Goal: Download file/media: Obtain a digital file from the website

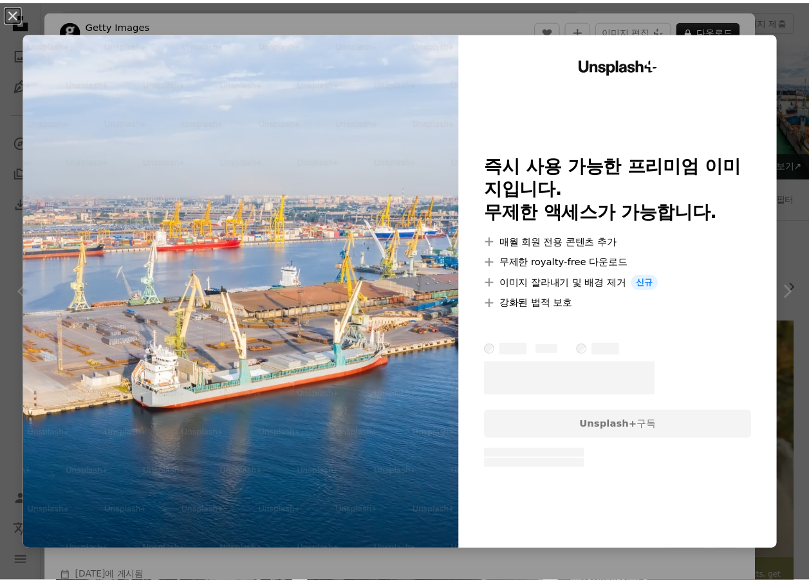
scroll to position [773, 0]
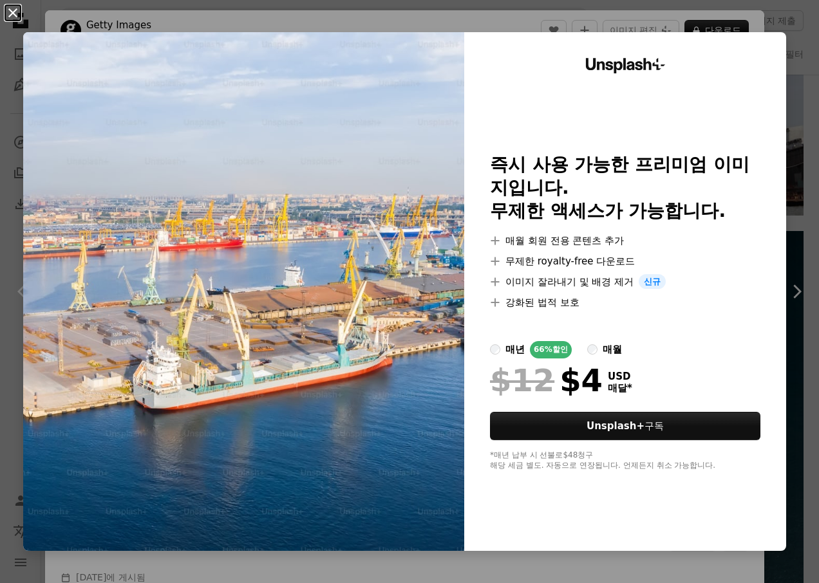
click at [17, 15] on button "An X shape" at bounding box center [12, 12] width 15 height 15
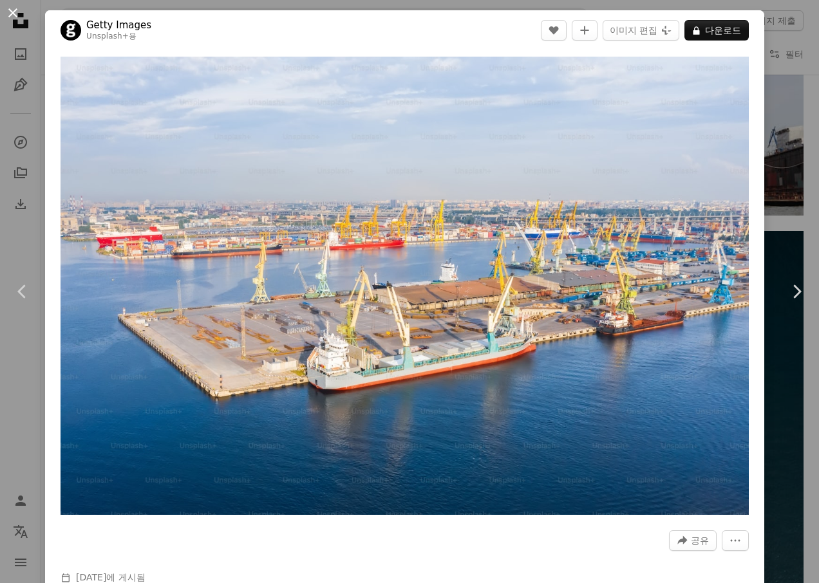
click at [9, 12] on button "An X shape" at bounding box center [12, 12] width 15 height 15
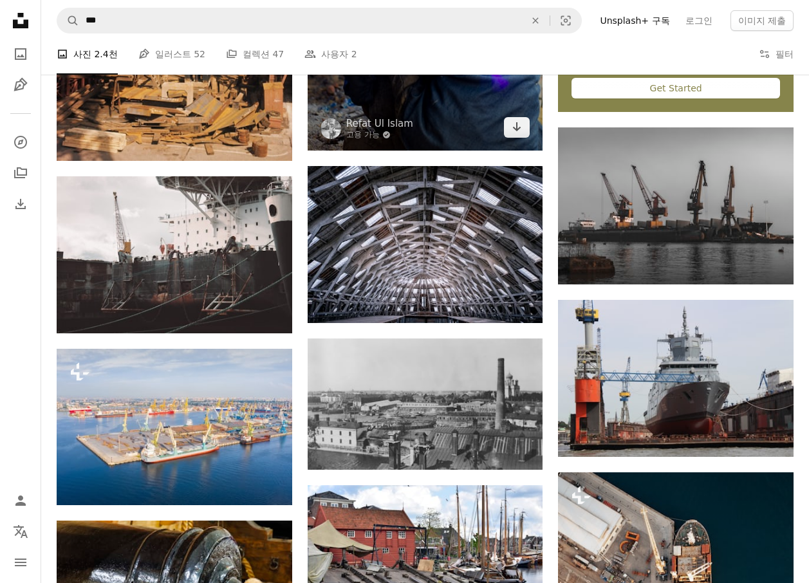
scroll to position [515, 0]
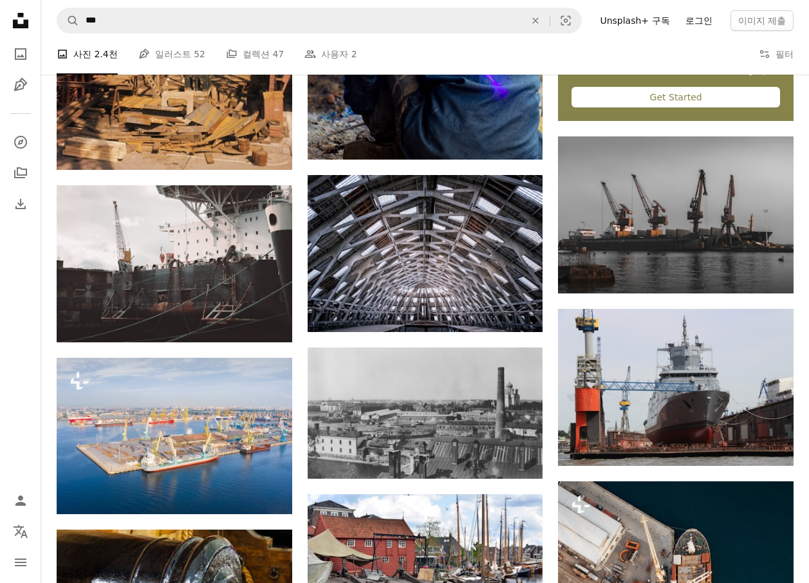
click at [692, 15] on link "로그인" at bounding box center [699, 20] width 42 height 21
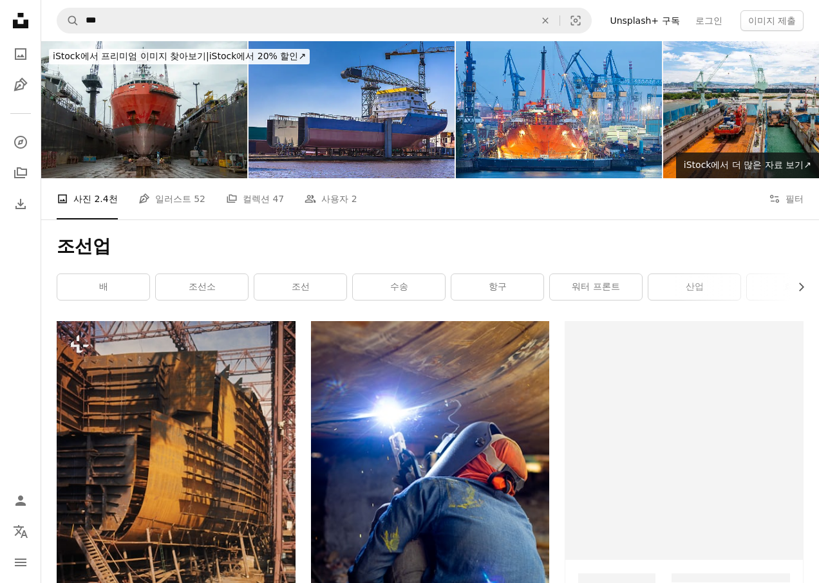
scroll to position [515, 0]
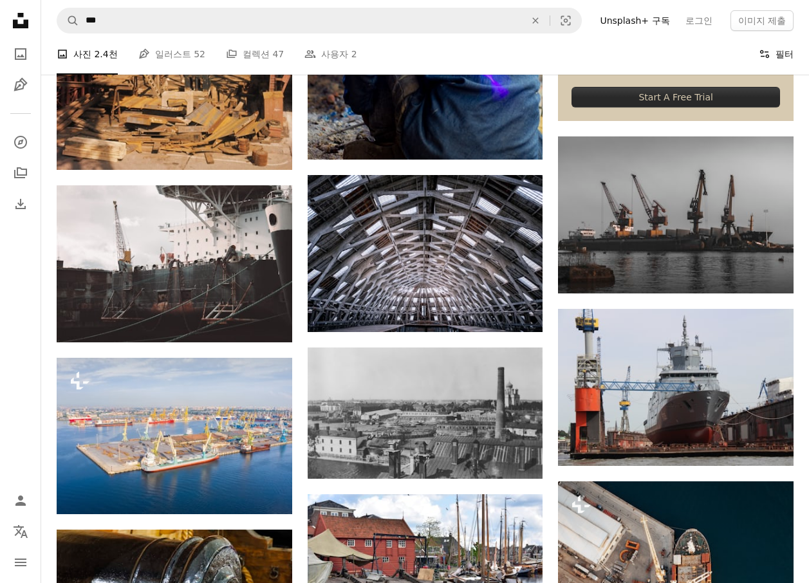
click at [766, 56] on icon "Filters" at bounding box center [765, 54] width 12 height 12
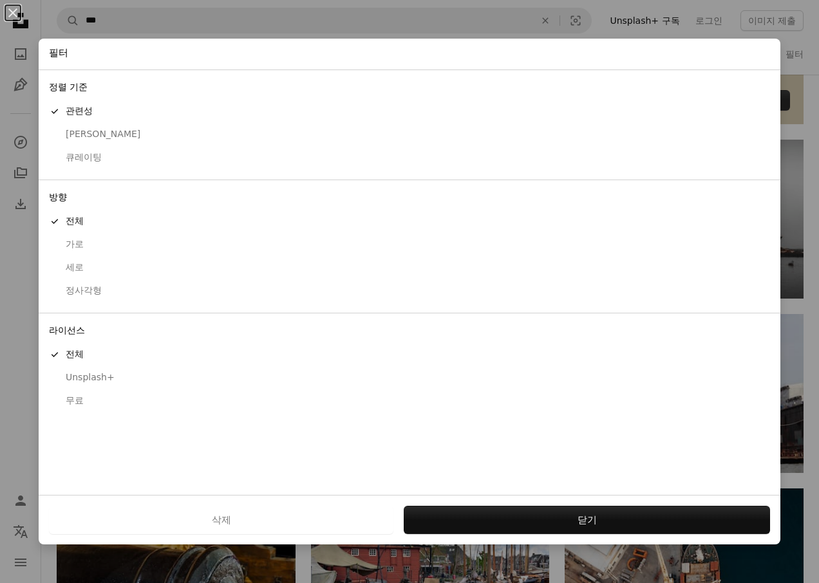
click at [75, 401] on div "무료" at bounding box center [409, 401] width 721 height 13
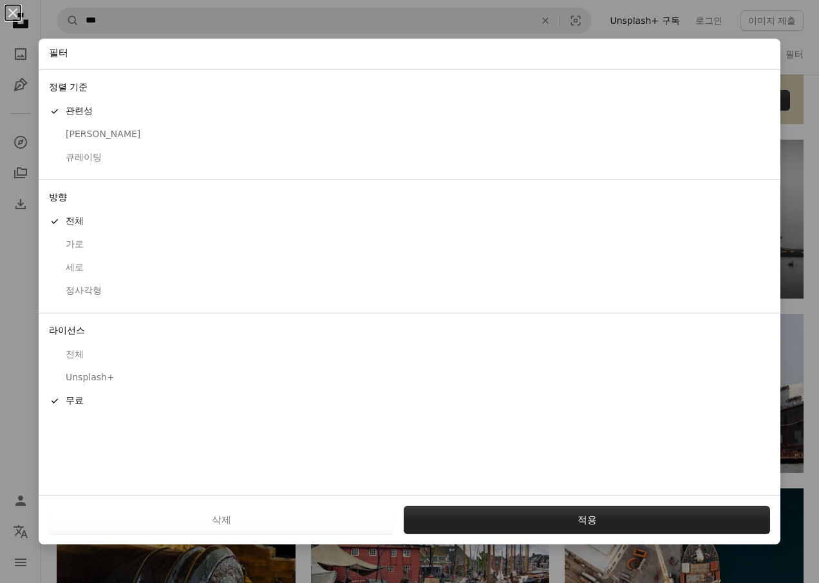
click at [558, 520] on button "적용" at bounding box center [587, 520] width 366 height 28
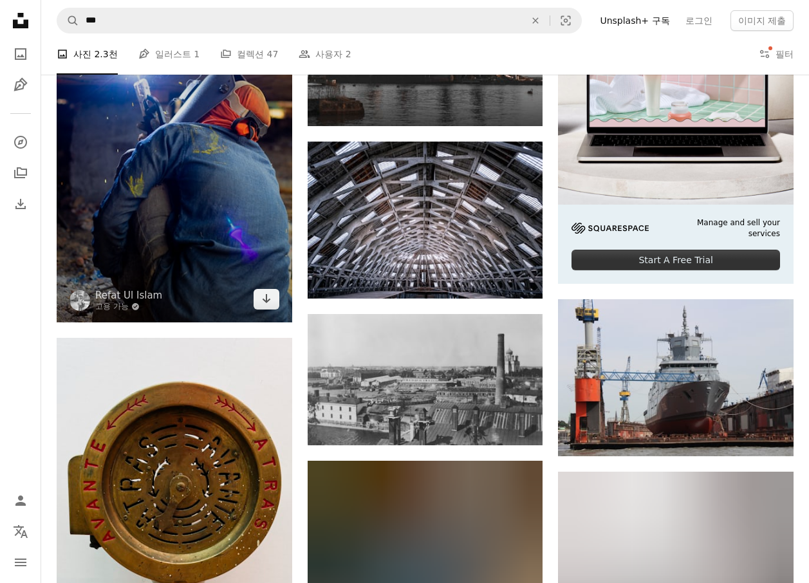
scroll to position [451, 0]
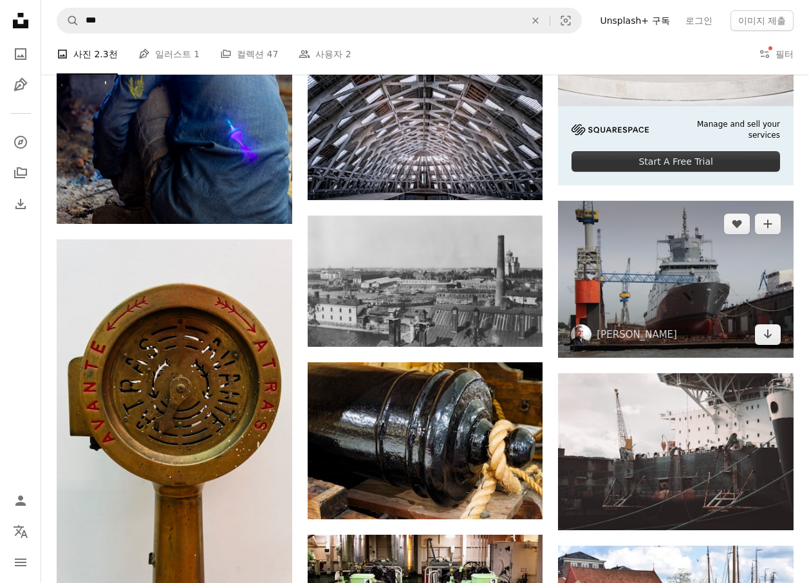
click at [678, 335] on img at bounding box center [676, 279] width 236 height 157
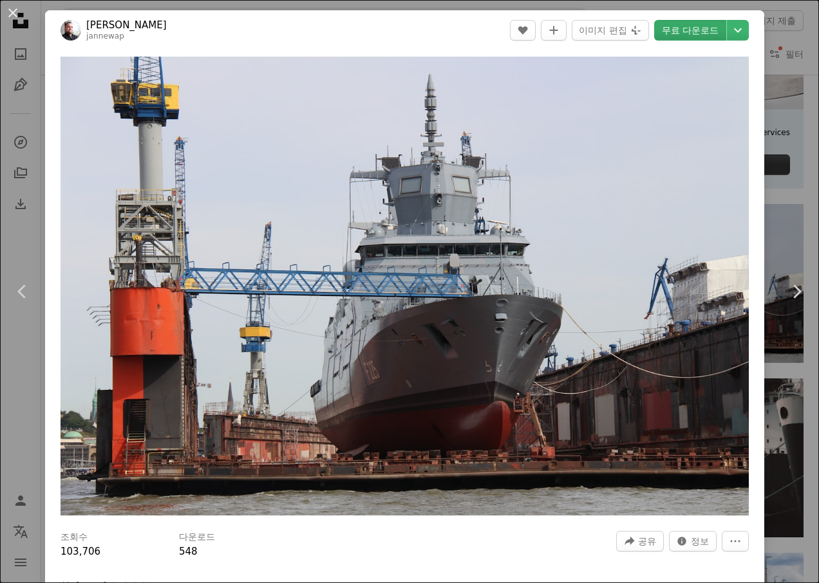
click at [678, 30] on link "무료 다운로드" at bounding box center [690, 30] width 72 height 21
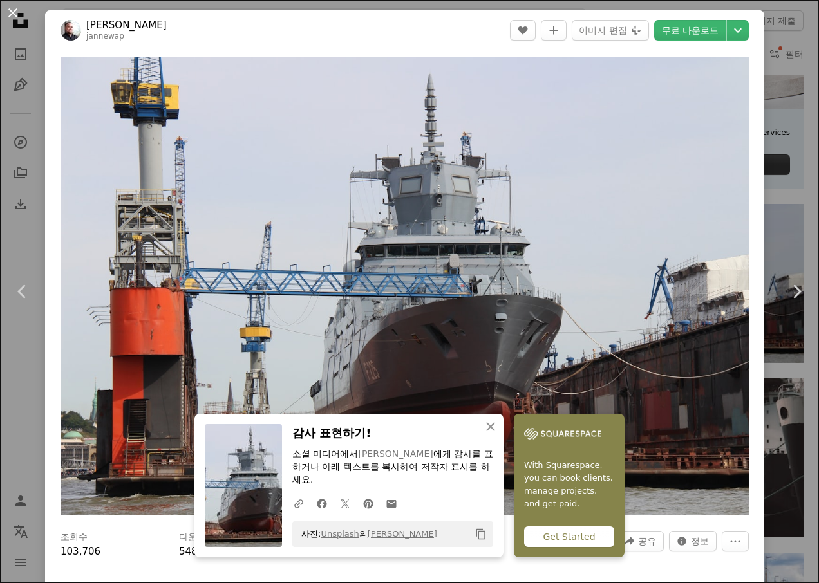
click at [15, 14] on button "An X shape" at bounding box center [12, 12] width 15 height 15
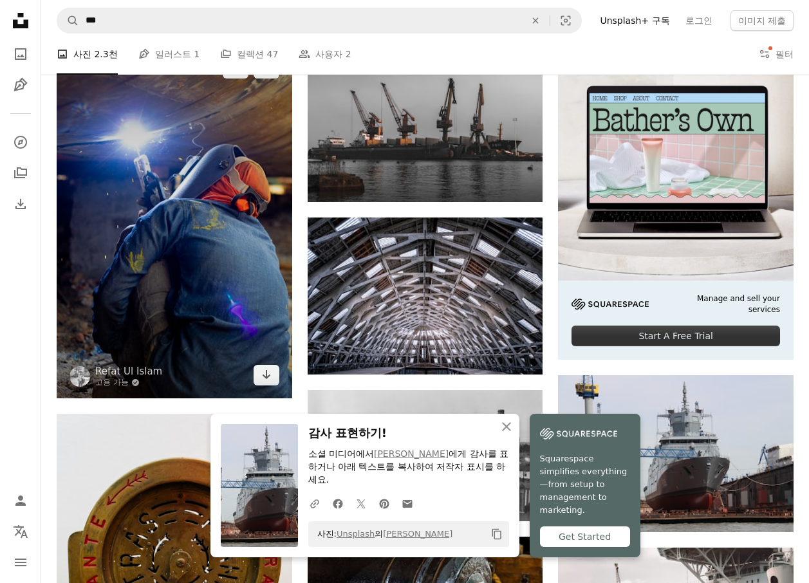
scroll to position [258, 0]
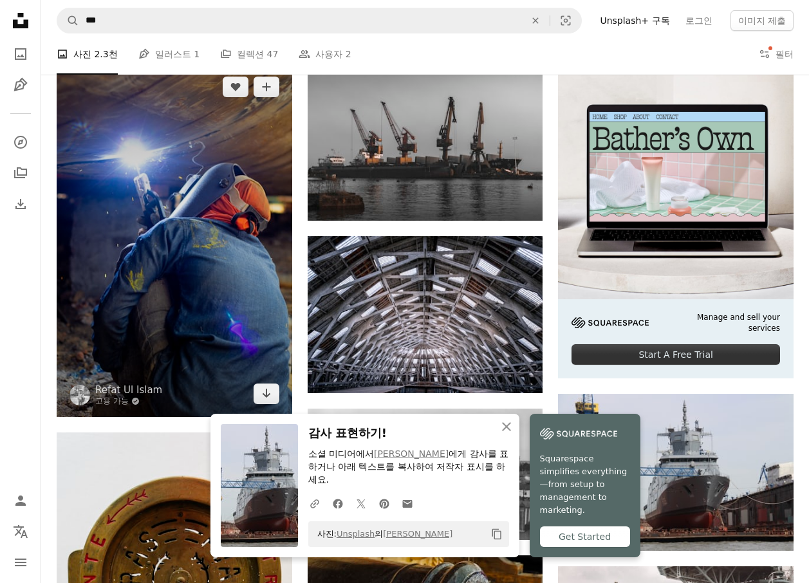
click at [170, 232] on img at bounding box center [175, 240] width 236 height 353
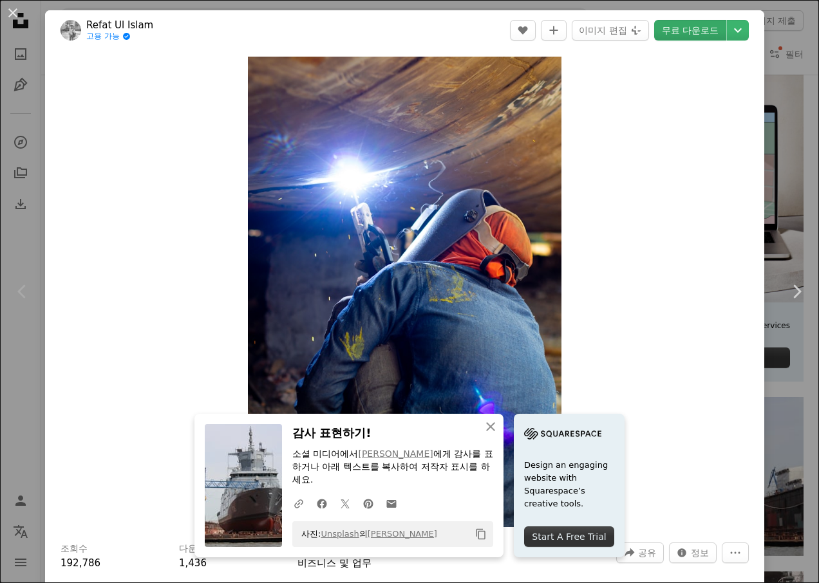
click at [679, 28] on link "무료 다운로드" at bounding box center [690, 30] width 72 height 21
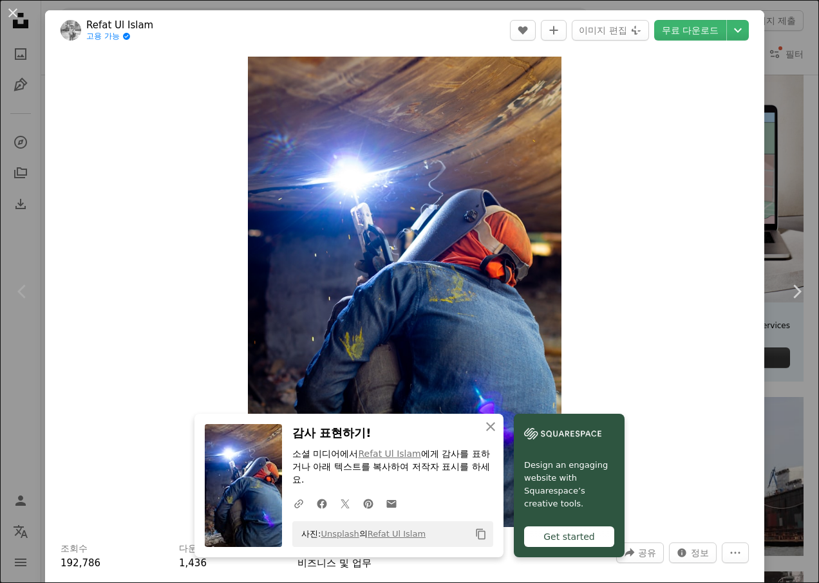
drag, startPoint x: 10, startPoint y: 9, endPoint x: 0, endPoint y: 19, distance: 14.6
click at [10, 9] on button "An X shape" at bounding box center [12, 12] width 15 height 15
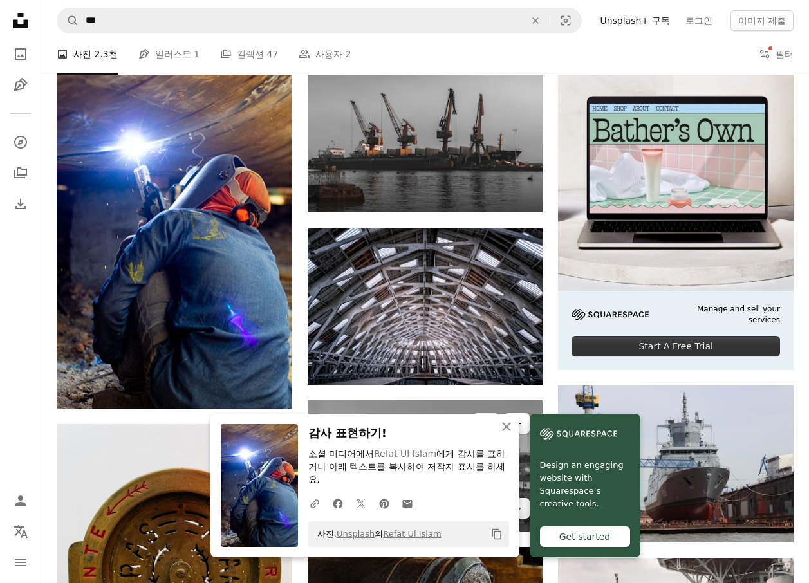
scroll to position [451, 0]
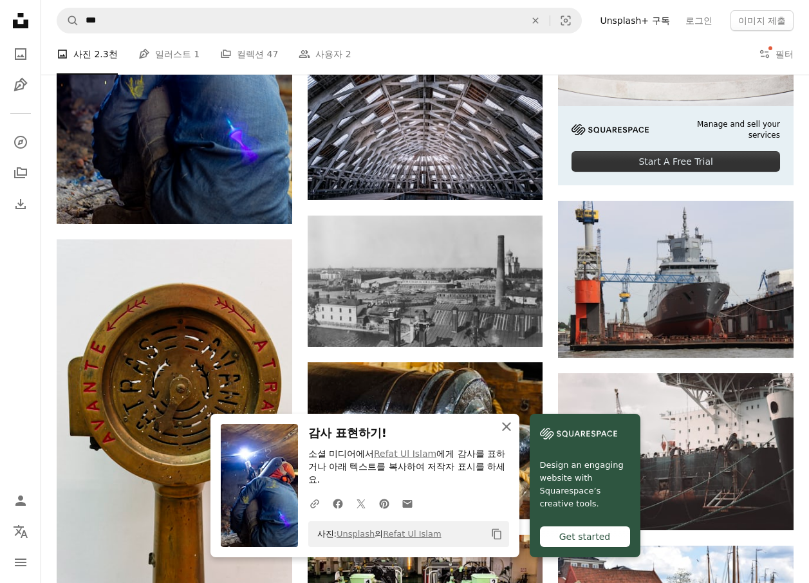
click at [506, 423] on icon "An X shape" at bounding box center [506, 426] width 15 height 15
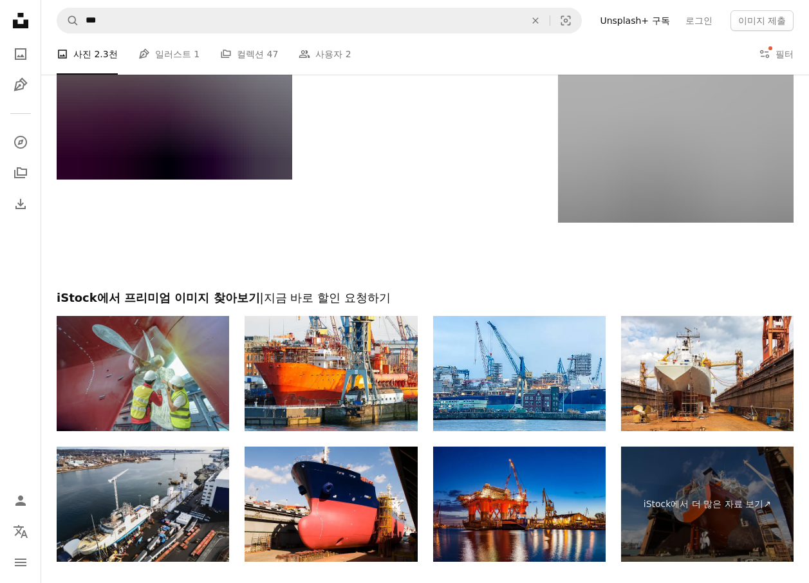
scroll to position [1738, 0]
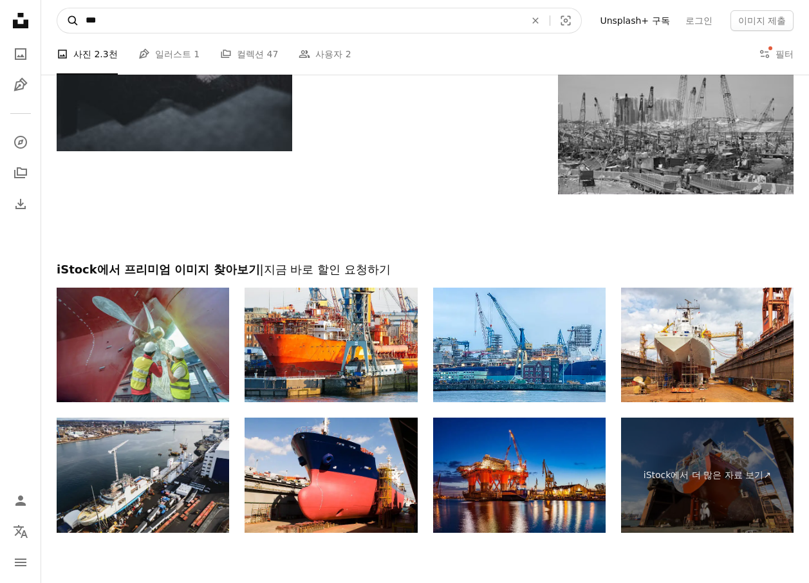
drag, startPoint x: 145, startPoint y: 22, endPoint x: 70, endPoint y: 15, distance: 75.0
click at [70, 15] on form "A magnifying glass *** An X shape Visual search" at bounding box center [319, 21] width 525 height 26
type input "*"
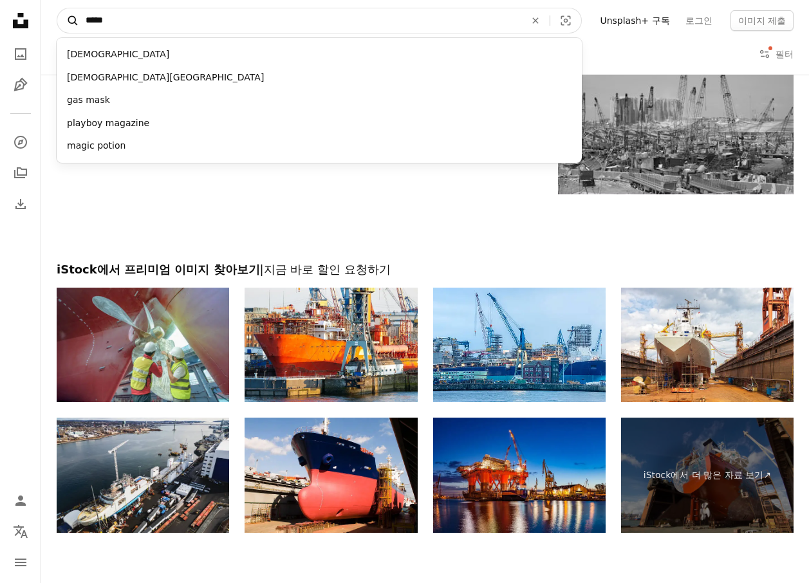
type input "*****"
click at [57, 8] on button "A magnifying glass" at bounding box center [68, 20] width 22 height 24
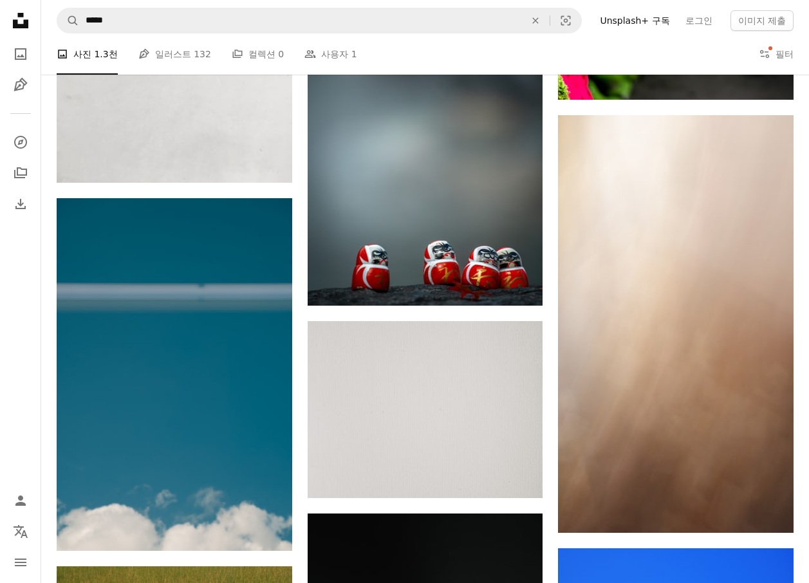
scroll to position [708, 0]
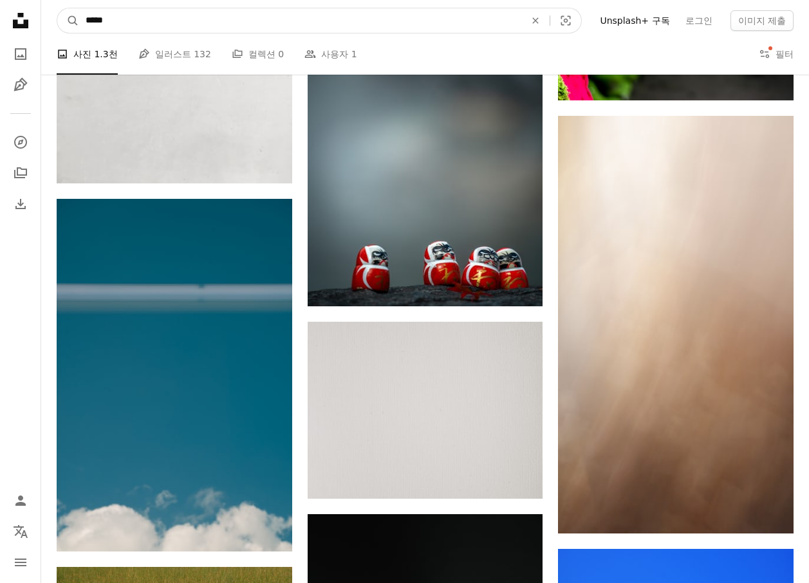
click at [138, 19] on input "*****" at bounding box center [300, 20] width 442 height 24
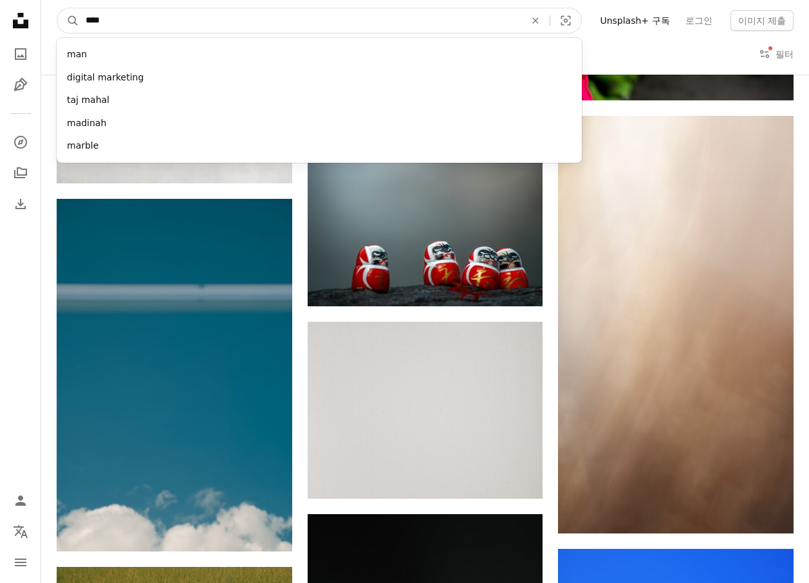
type input "****"
click at [57, 8] on button "A magnifying glass" at bounding box center [68, 20] width 22 height 24
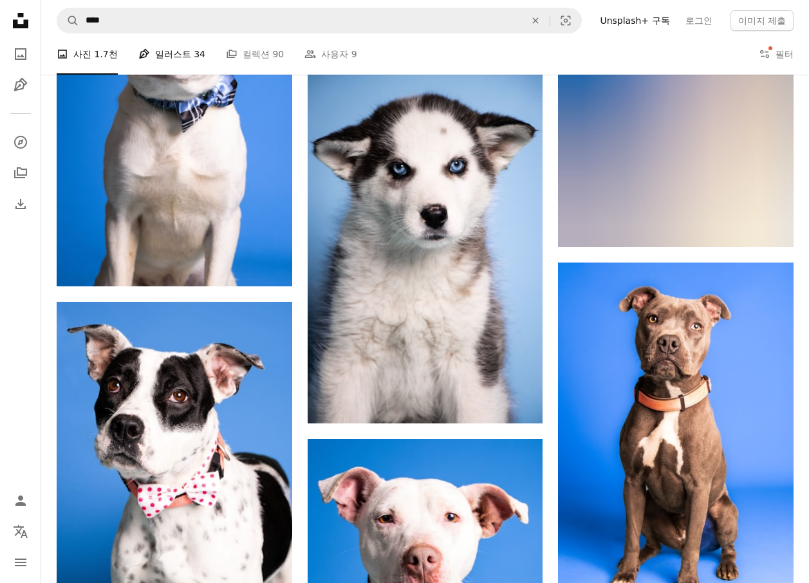
scroll to position [966, 0]
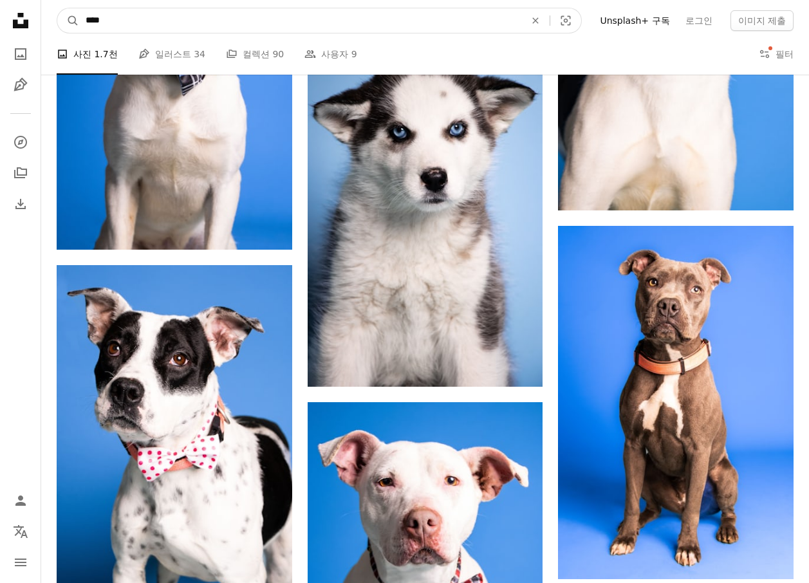
click at [171, 19] on input "****" at bounding box center [300, 20] width 442 height 24
type input "*******"
click button "A magnifying glass" at bounding box center [68, 20] width 22 height 24
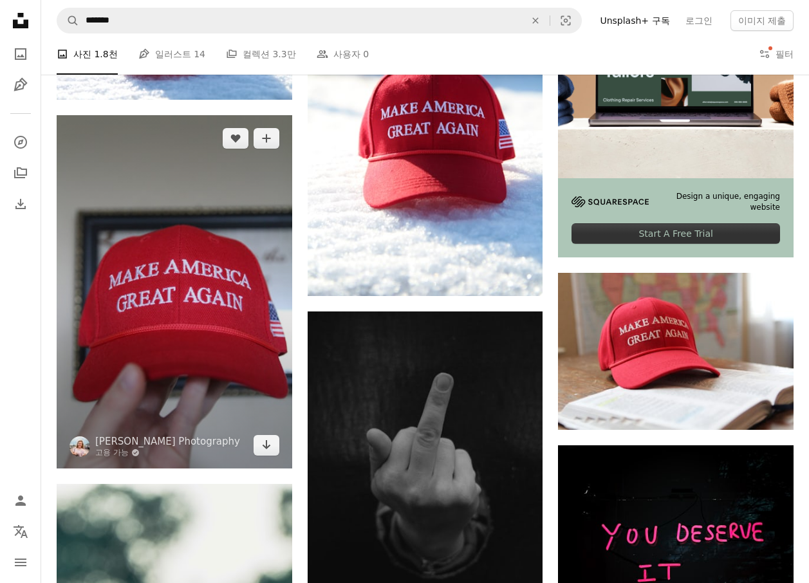
scroll to position [386, 0]
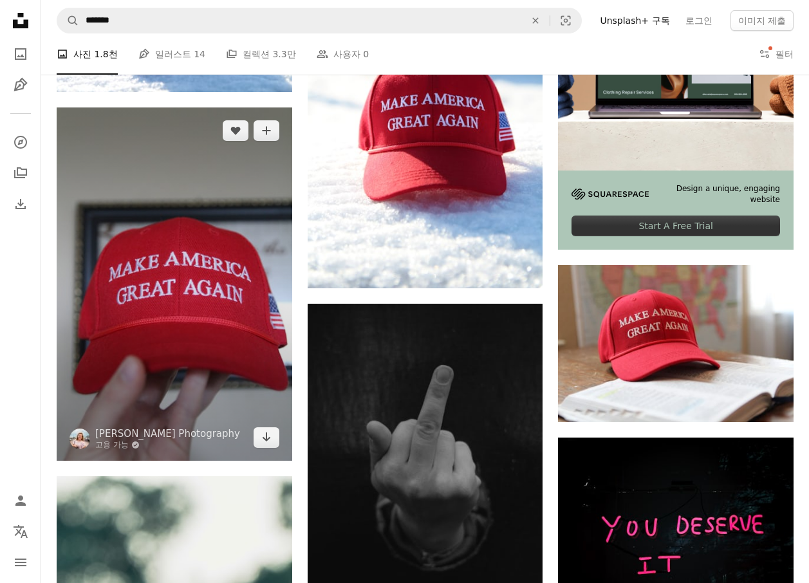
click at [201, 264] on img at bounding box center [175, 284] width 236 height 353
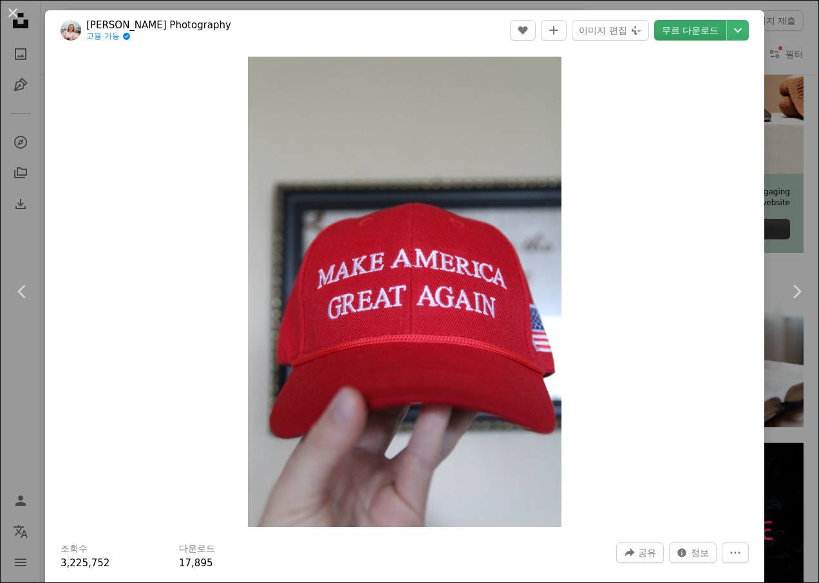
click at [672, 23] on link "무료 다운로드" at bounding box center [690, 30] width 72 height 21
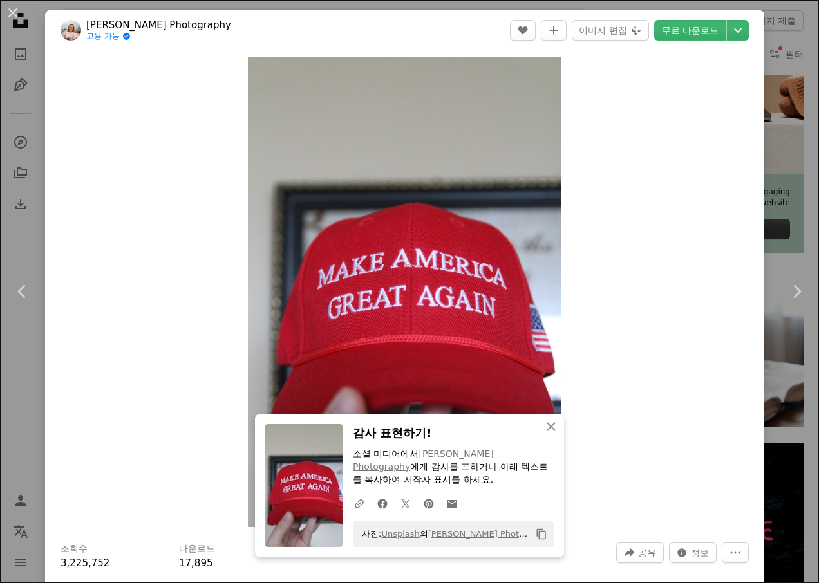
drag, startPoint x: 14, startPoint y: 11, endPoint x: 160, endPoint y: 64, distance: 155.4
click at [14, 11] on button "An X shape" at bounding box center [12, 12] width 15 height 15
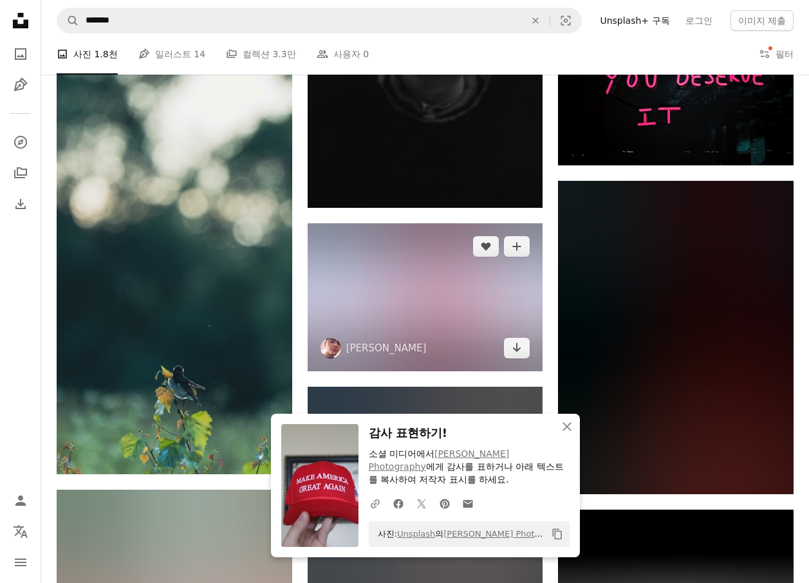
scroll to position [837, 0]
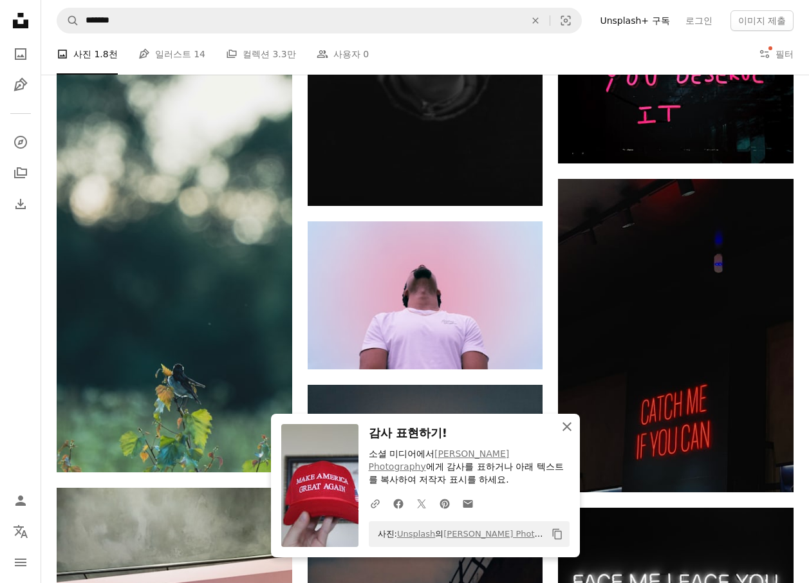
click at [569, 425] on icon "button" at bounding box center [567, 426] width 9 height 9
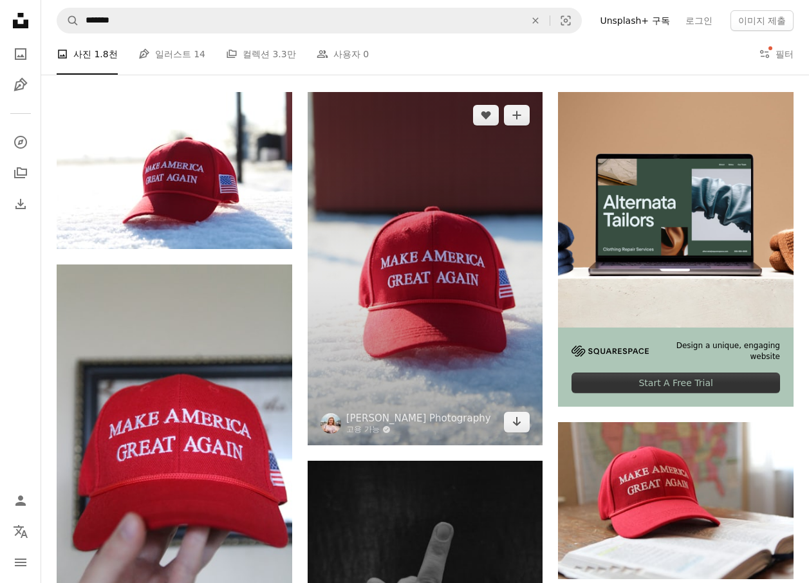
scroll to position [234, 0]
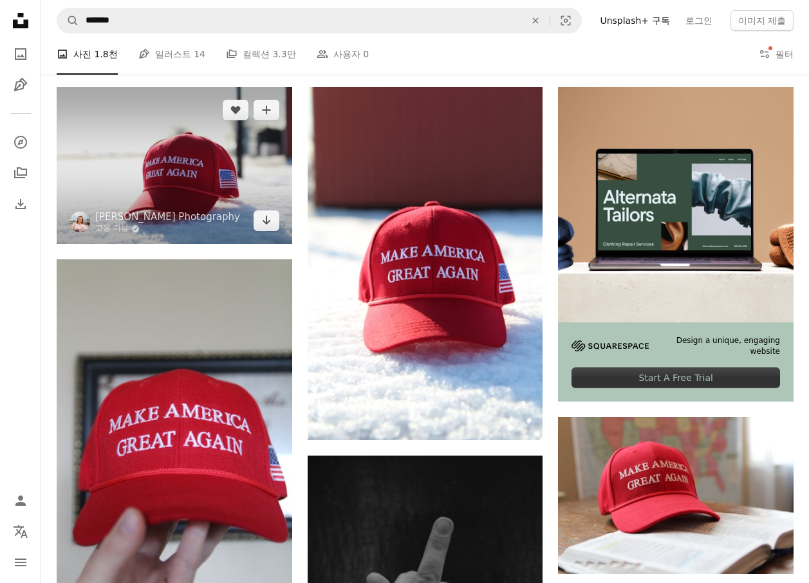
click at [192, 181] on img at bounding box center [175, 165] width 236 height 157
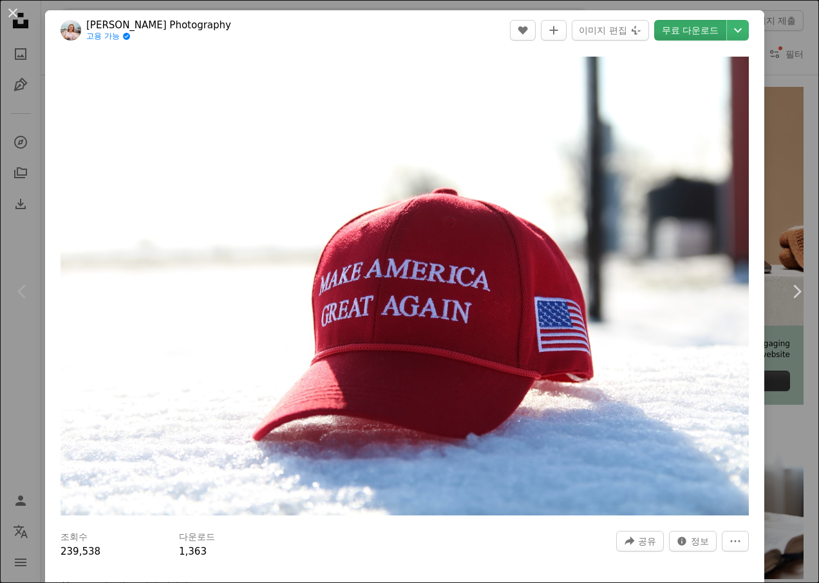
click at [675, 32] on link "무료 다운로드" at bounding box center [690, 30] width 72 height 21
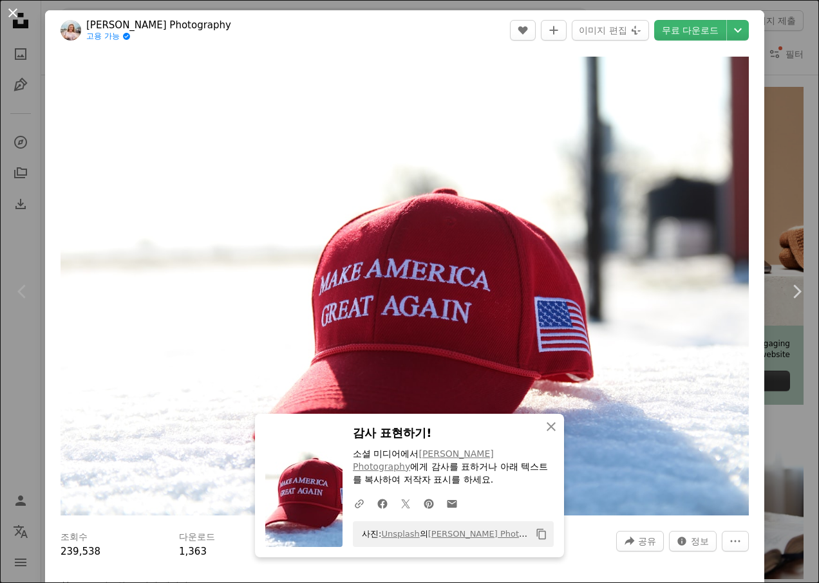
click at [16, 14] on button "An X shape" at bounding box center [12, 12] width 15 height 15
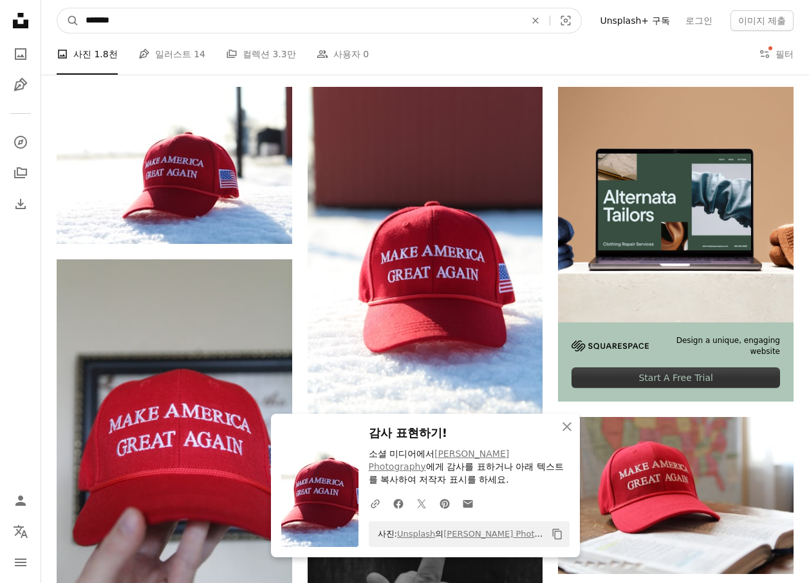
drag, startPoint x: 129, startPoint y: 21, endPoint x: 35, endPoint y: 27, distance: 94.2
type input "***"
click at [57, 8] on button "A magnifying glass" at bounding box center [68, 20] width 22 height 24
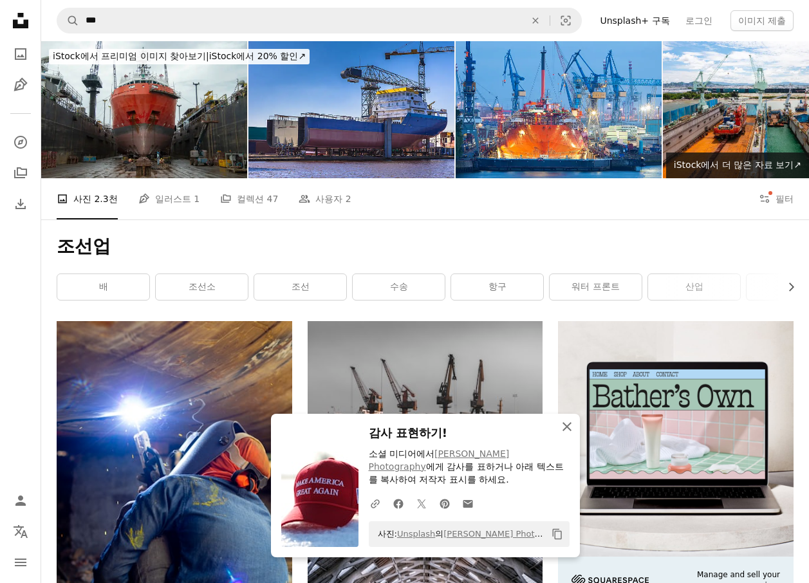
click at [567, 428] on icon "button" at bounding box center [567, 426] width 9 height 9
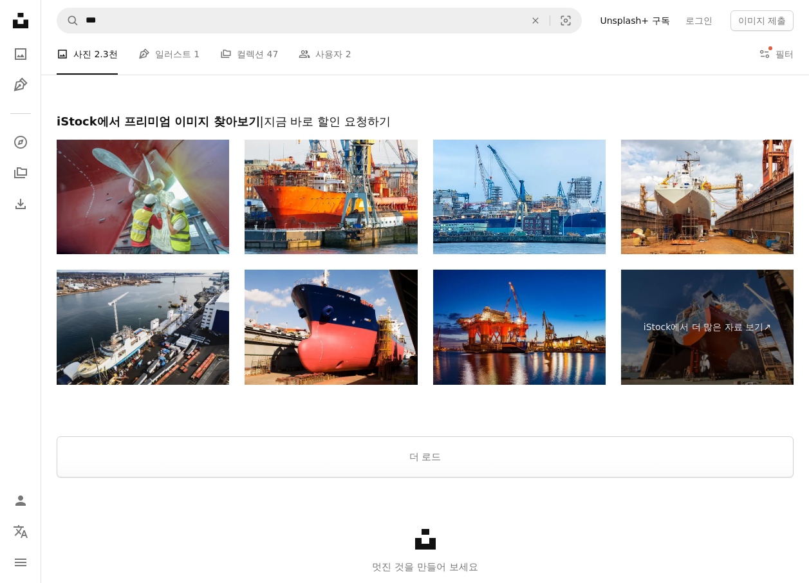
scroll to position [1940, 0]
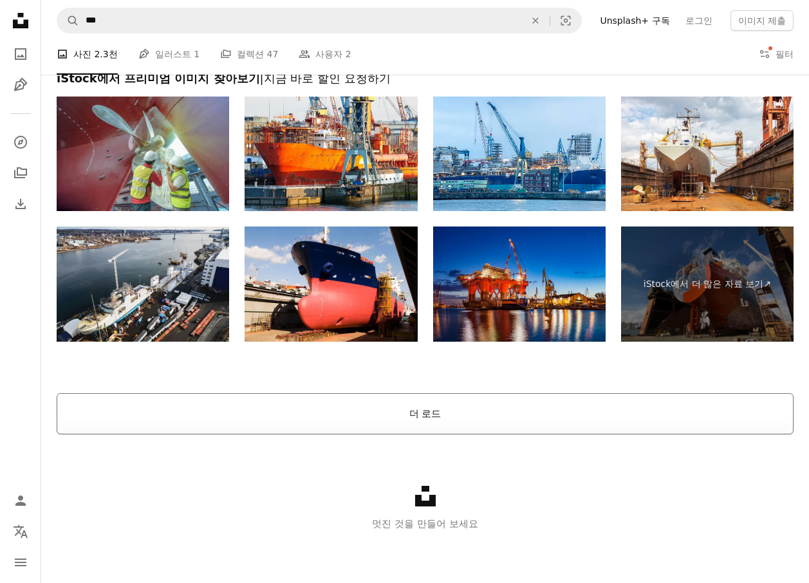
click at [415, 426] on button "더 로드" at bounding box center [425, 413] width 737 height 41
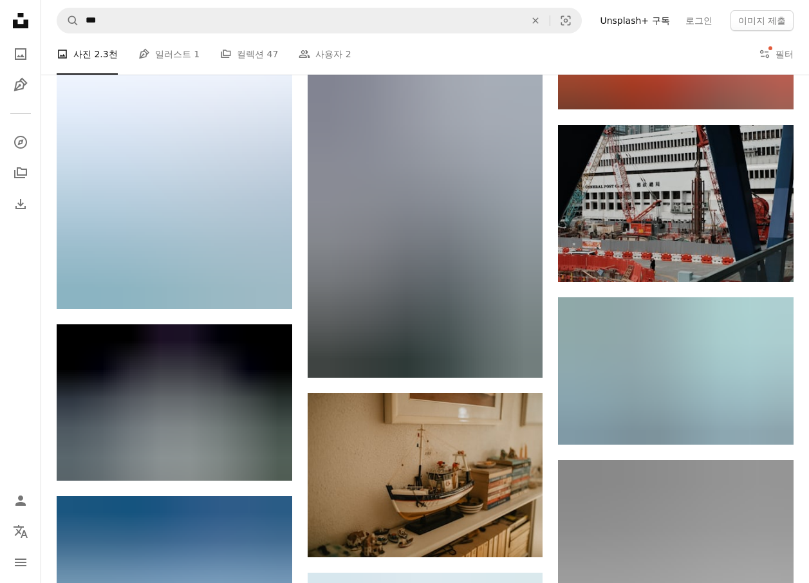
scroll to position [3292, 0]
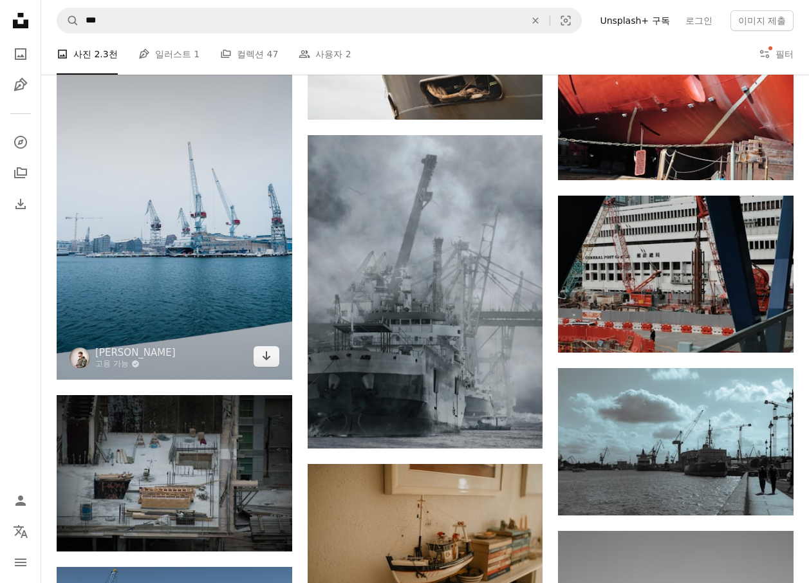
click at [136, 221] on img at bounding box center [175, 202] width 236 height 353
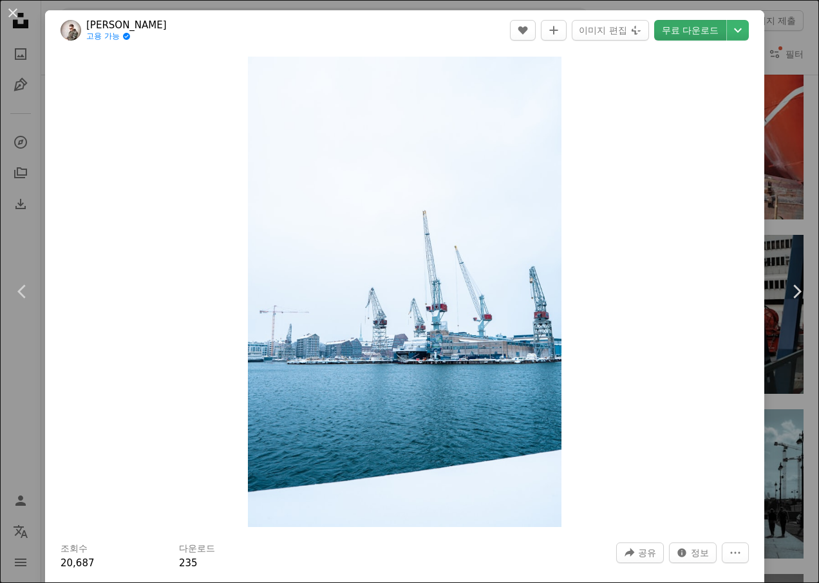
click at [677, 31] on link "무료 다운로드" at bounding box center [690, 30] width 72 height 21
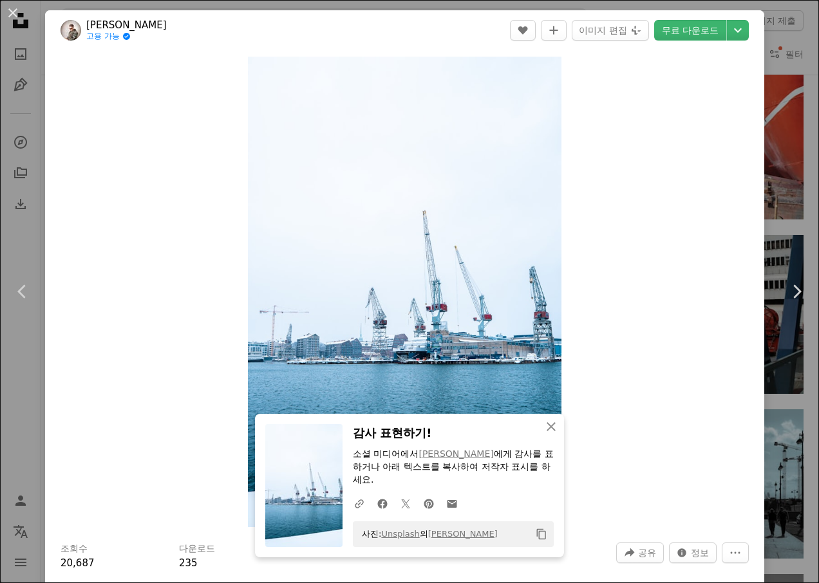
drag, startPoint x: 12, startPoint y: 12, endPoint x: 2, endPoint y: 19, distance: 12.5
click at [12, 12] on button "An X shape" at bounding box center [12, 12] width 15 height 15
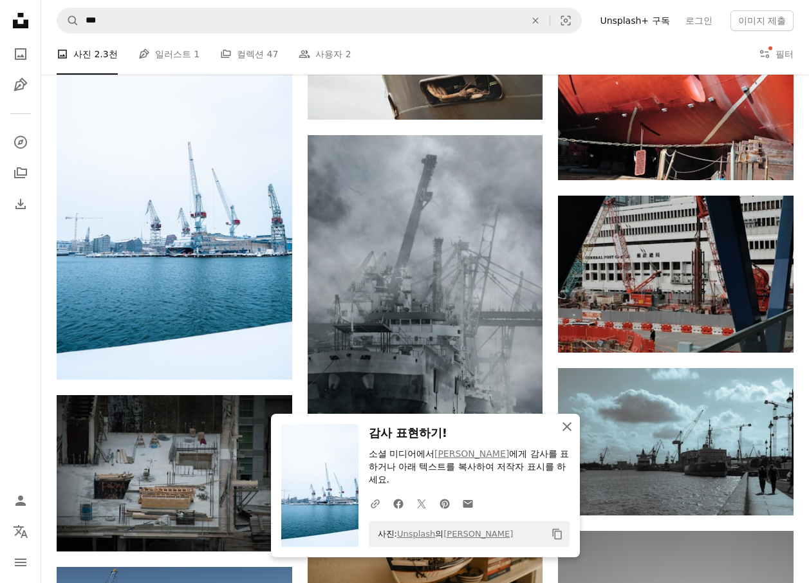
click at [567, 428] on icon "An X shape" at bounding box center [567, 426] width 15 height 15
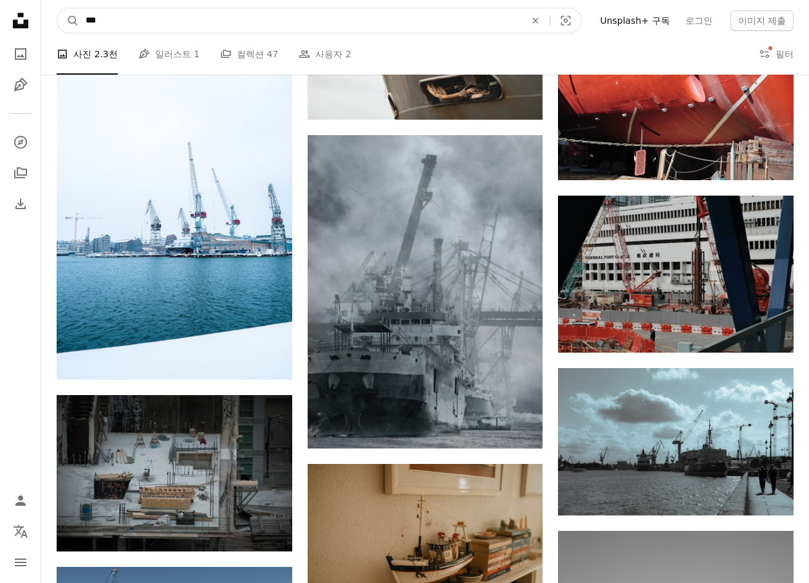
drag, startPoint x: 141, startPoint y: 22, endPoint x: 55, endPoint y: 17, distance: 86.4
click at [55, 17] on nav "A magnifying glass *** An X shape Visual search Filters Unsplash+ 구독 로그인 이미지 제출" at bounding box center [425, 20] width 768 height 41
type input "*"
type input "**"
click button "A magnifying glass" at bounding box center [68, 20] width 22 height 24
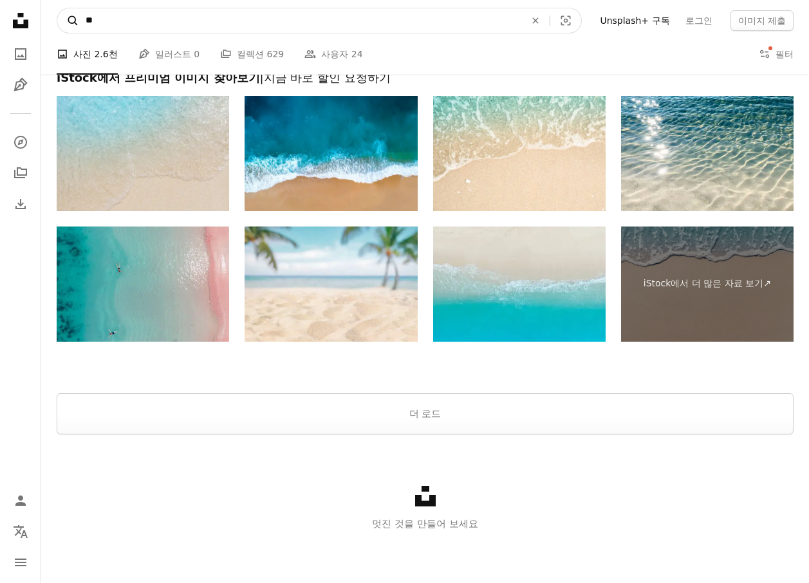
scroll to position [2239, 0]
drag, startPoint x: 105, startPoint y: 18, endPoint x: 63, endPoint y: 12, distance: 42.3
click at [63, 12] on form "A magnifying glass ** An X shape Visual search" at bounding box center [319, 21] width 525 height 26
click at [149, 21] on input "사이트 전체에서 이미지 찾기" at bounding box center [314, 20] width 471 height 24
type input "*****"
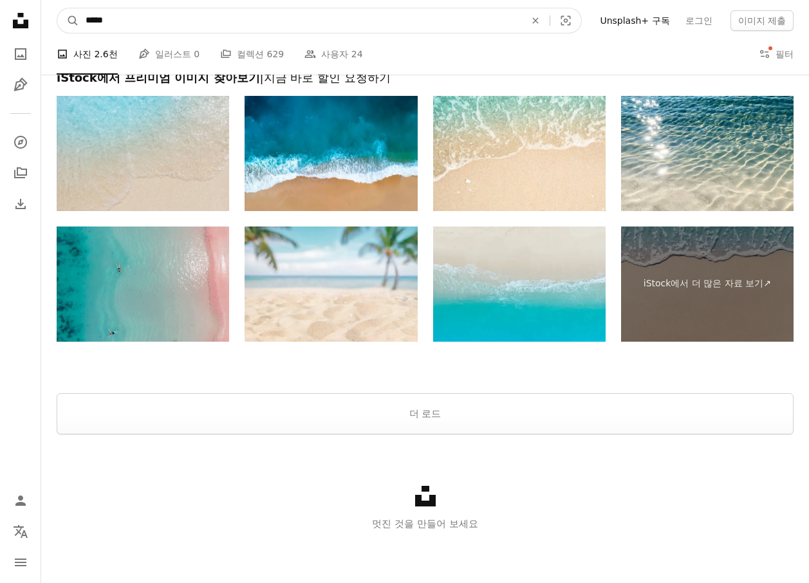
click at [57, 8] on button "A magnifying glass" at bounding box center [68, 20] width 22 height 24
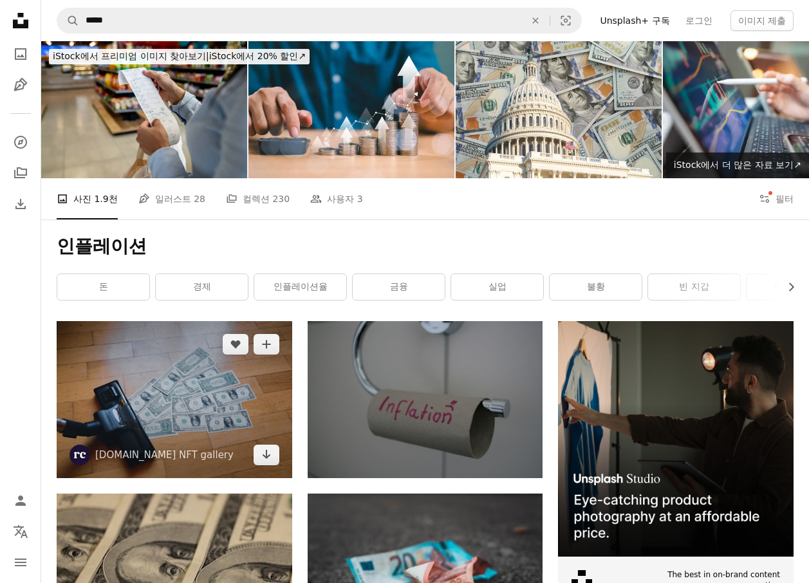
click at [219, 409] on img at bounding box center [175, 399] width 236 height 157
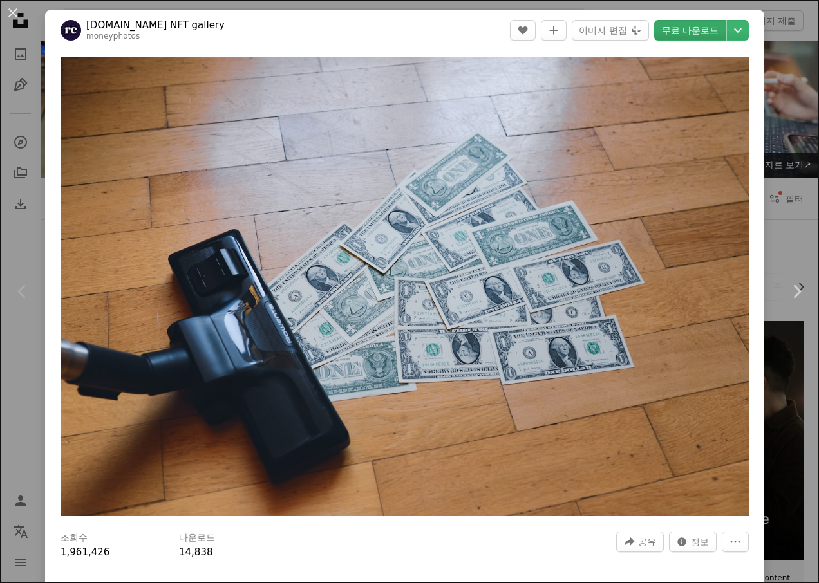
click at [697, 28] on link "무료 다운로드" at bounding box center [690, 30] width 72 height 21
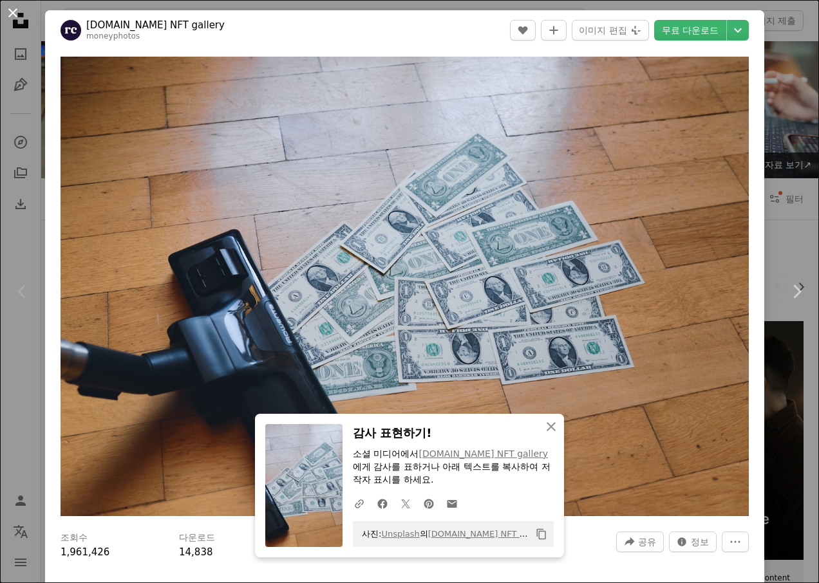
click at [14, 13] on button "An X shape" at bounding box center [12, 12] width 15 height 15
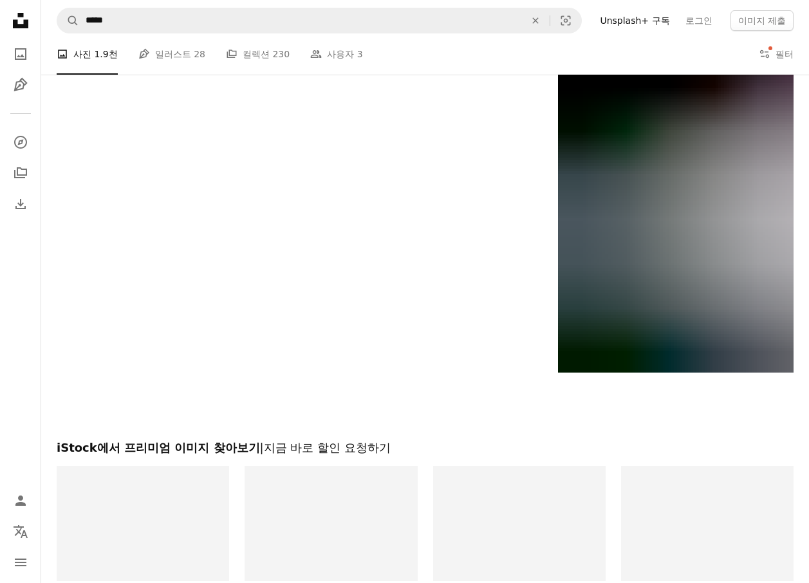
scroll to position [1674, 0]
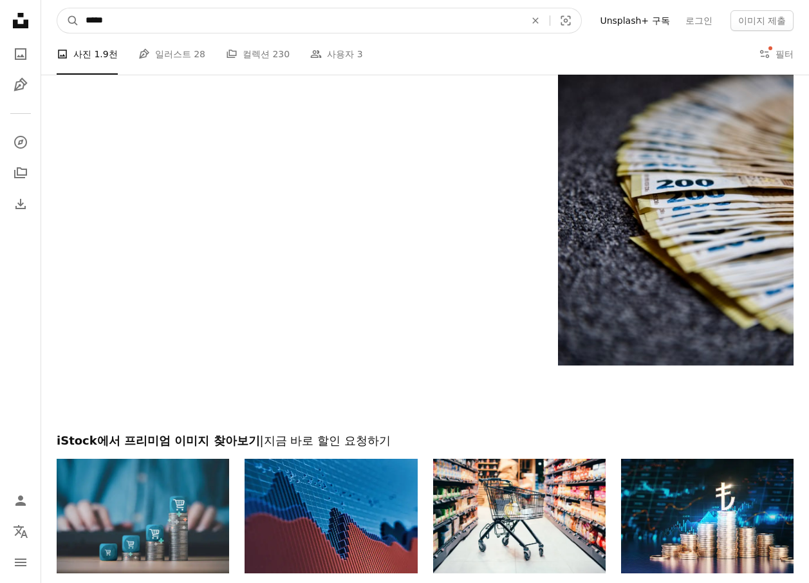
drag, startPoint x: 163, startPoint y: 19, endPoint x: 50, endPoint y: 19, distance: 113.3
click at [50, 19] on nav "A magnifying glass ***** An X shape Visual search Filters Unsplash+ 구독 로그인 이미지 …" at bounding box center [425, 20] width 768 height 41
type input "***"
click button "A magnifying glass" at bounding box center [68, 20] width 22 height 24
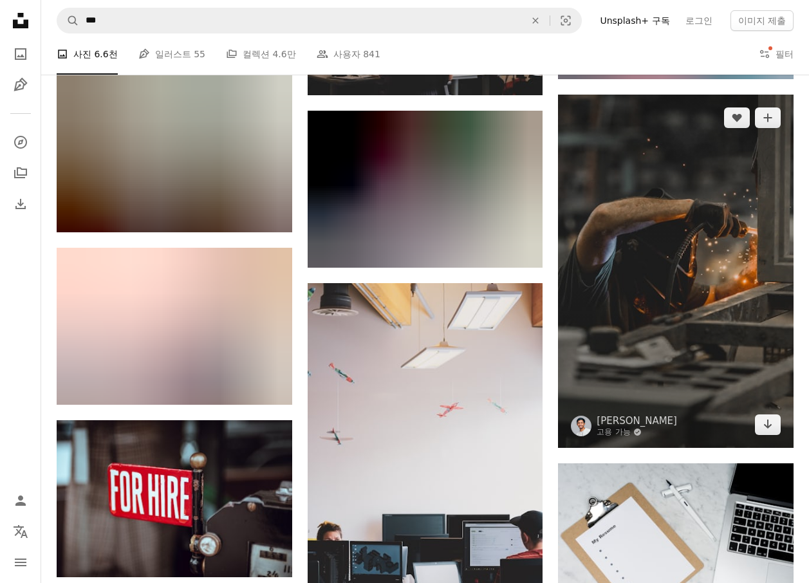
scroll to position [901, 0]
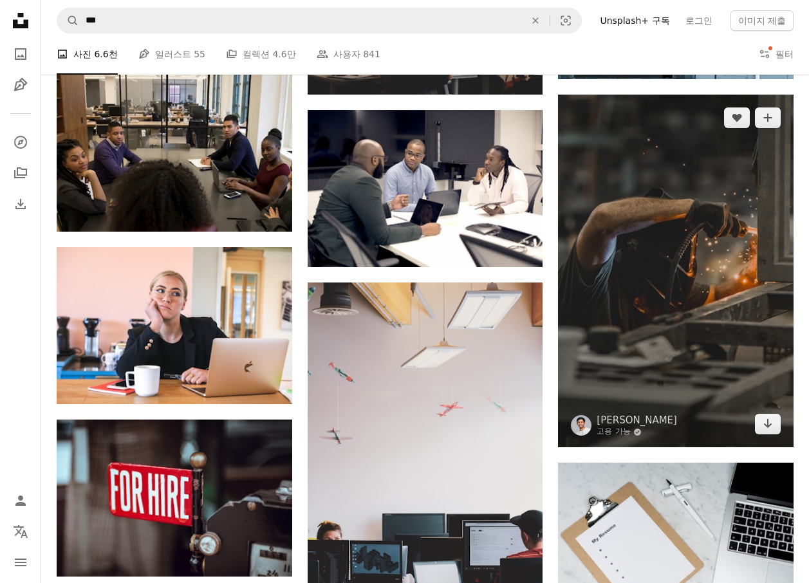
click at [748, 196] on img at bounding box center [676, 271] width 236 height 353
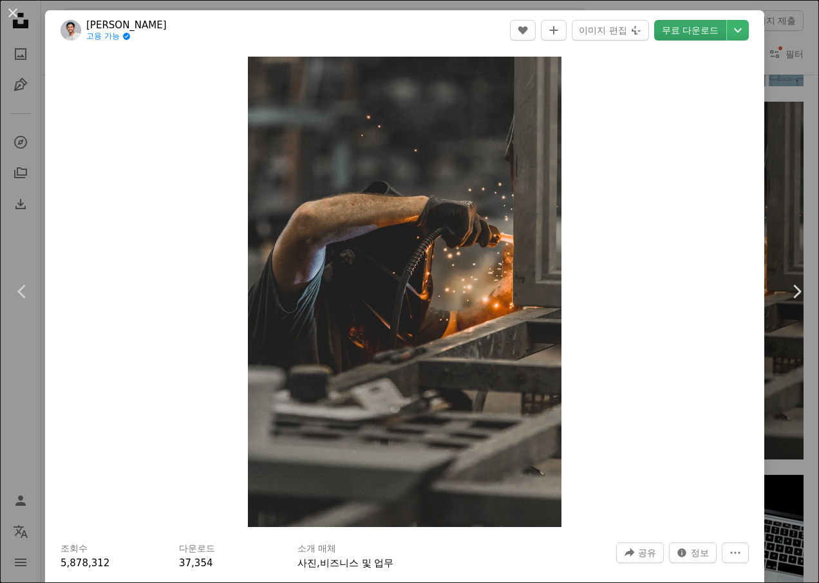
click at [677, 30] on link "무료 다운로드" at bounding box center [690, 30] width 72 height 21
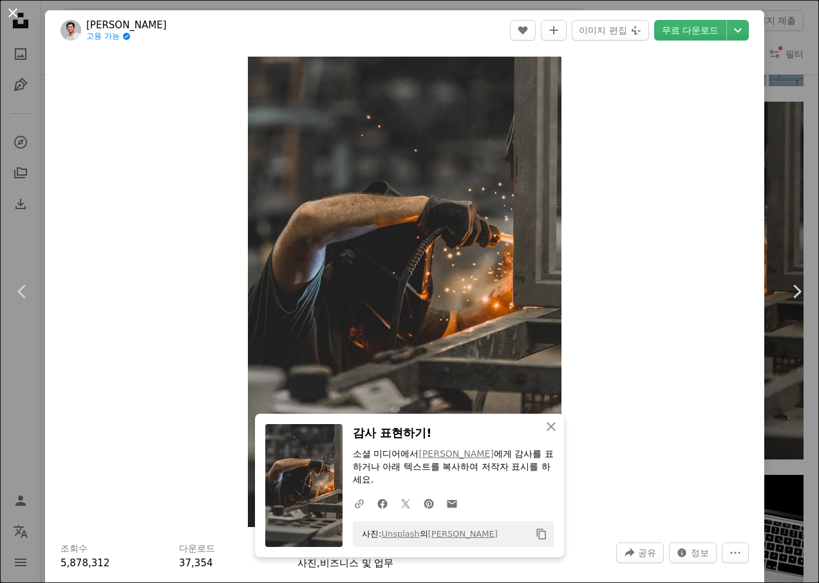
click at [14, 12] on button "An X shape" at bounding box center [12, 12] width 15 height 15
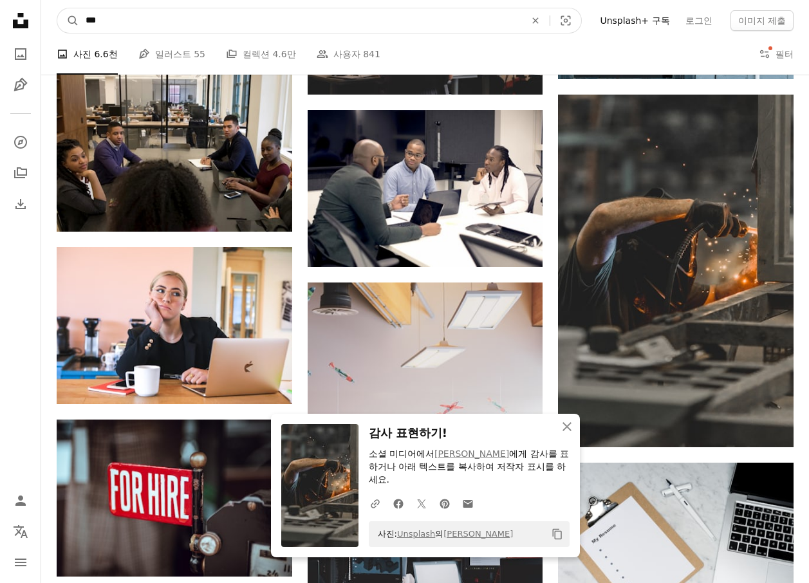
drag, startPoint x: 162, startPoint y: 21, endPoint x: -4, endPoint y: 19, distance: 165.5
click at [0, 19] on html "An X shape 닫기 감사 표현하기! 소셜 미디어에서 [PERSON_NAME] 에게 감사를 표하거나 아래 텍스트를 복사하여 저작자 표시를 …" at bounding box center [404, 409] width 809 height 2620
type input "****"
click at [57, 8] on button "A magnifying glass" at bounding box center [68, 20] width 22 height 24
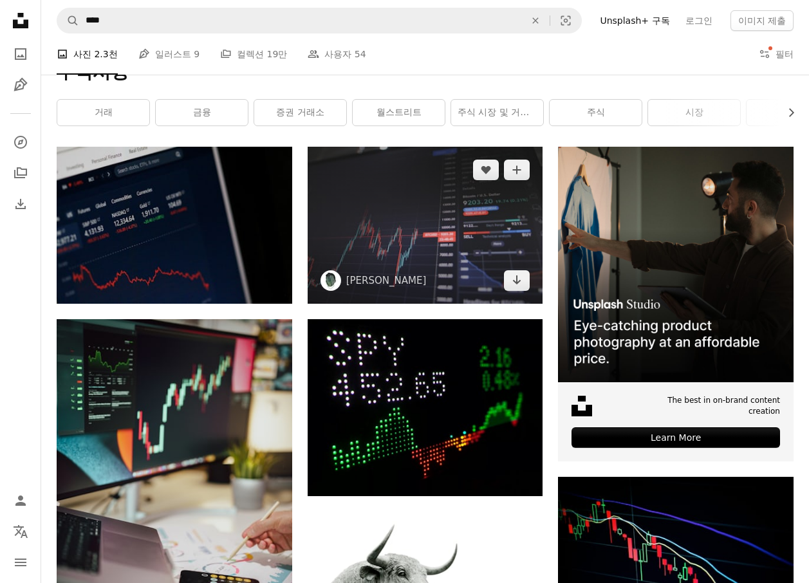
scroll to position [193, 0]
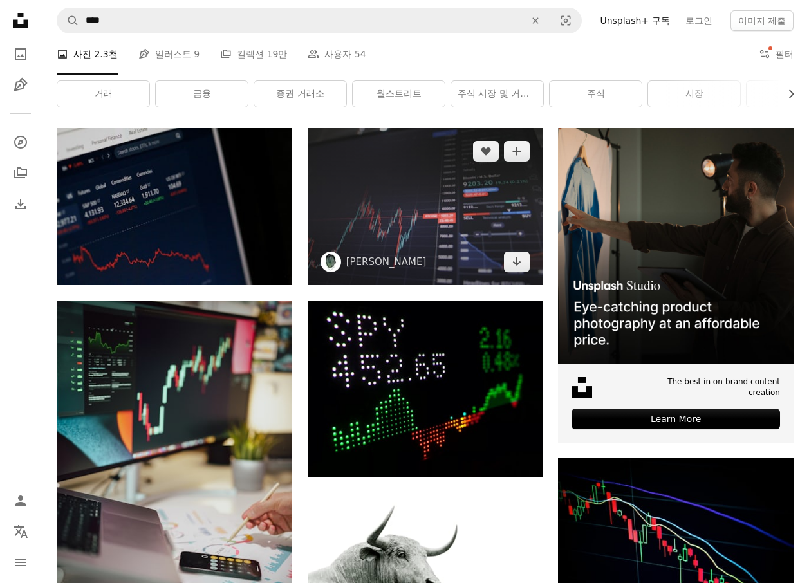
click at [447, 224] on img at bounding box center [426, 206] width 236 height 157
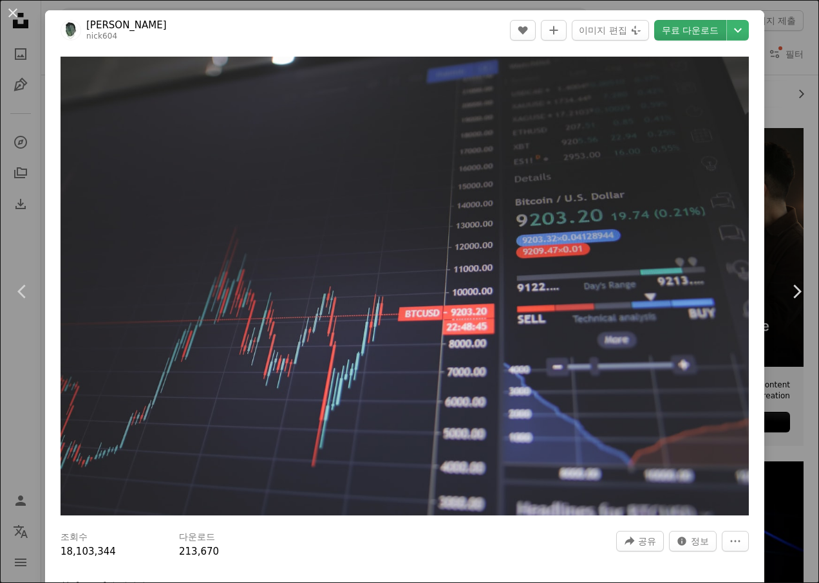
click at [673, 30] on link "무료 다운로드" at bounding box center [690, 30] width 72 height 21
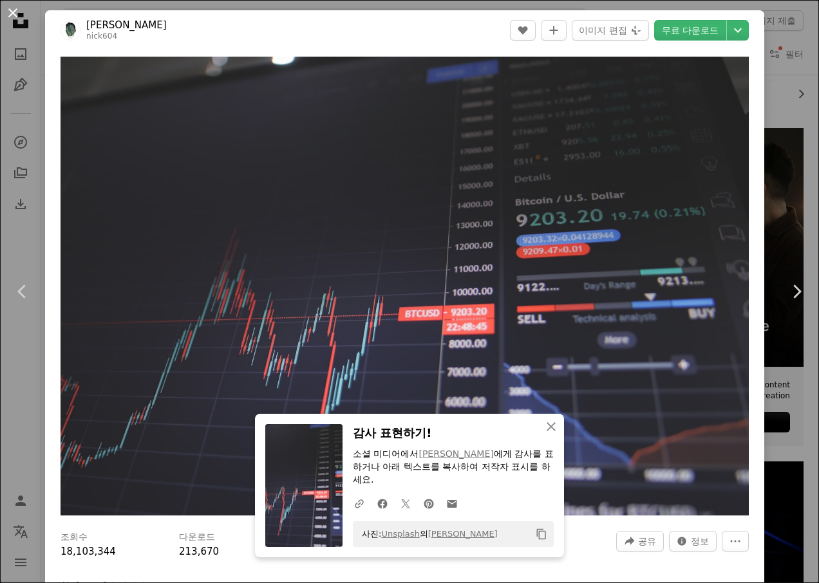
click at [17, 12] on button "An X shape" at bounding box center [12, 12] width 15 height 15
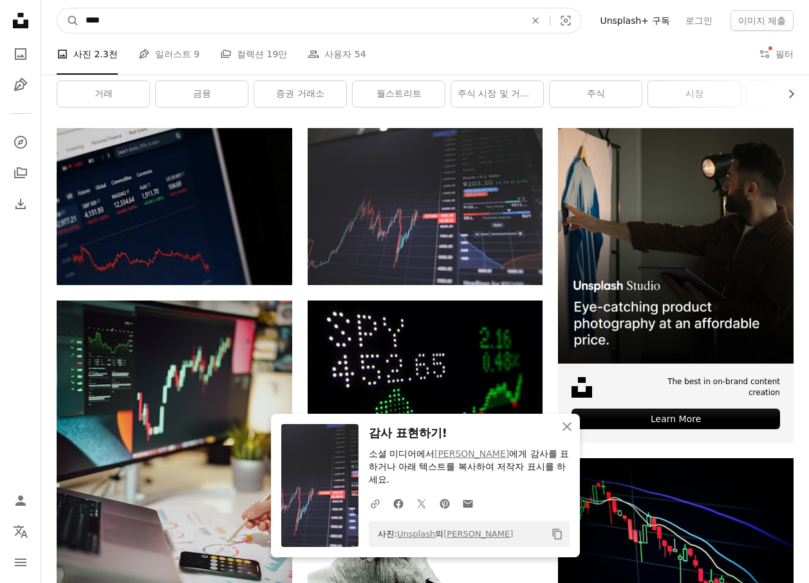
drag, startPoint x: 135, startPoint y: 19, endPoint x: 44, endPoint y: 19, distance: 91.4
click at [45, 19] on nav "A magnifying glass **** An X shape Visual search Filters Unsplash+ 구독 로그인 이미지 제출" at bounding box center [425, 20] width 768 height 41
type input "**"
click at [57, 8] on button "A magnifying glass" at bounding box center [68, 20] width 22 height 24
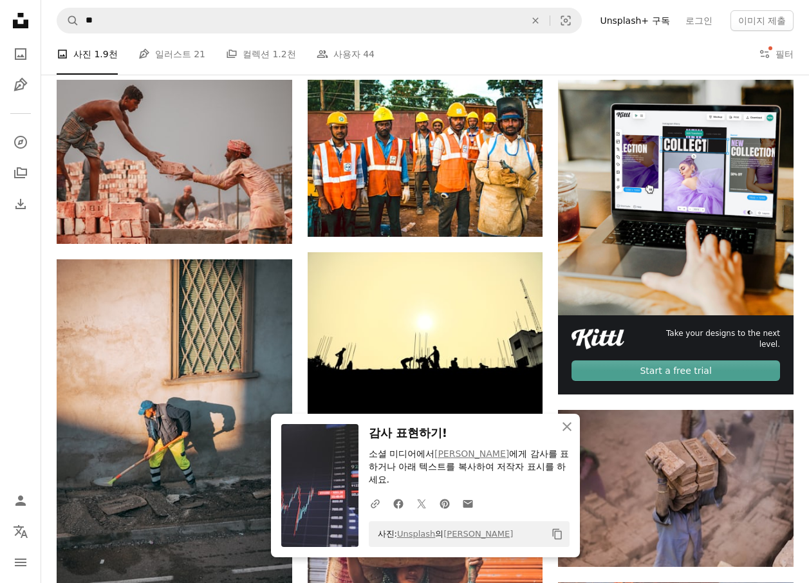
scroll to position [386, 0]
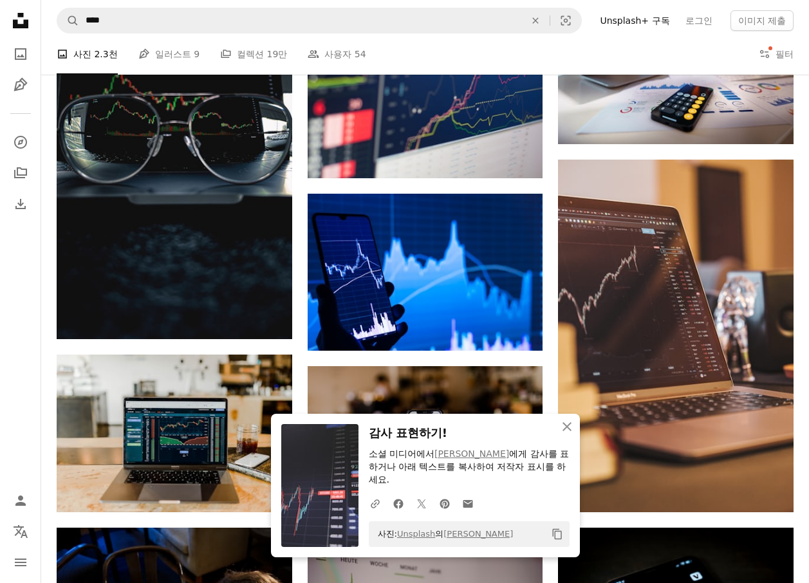
scroll to position [193, 0]
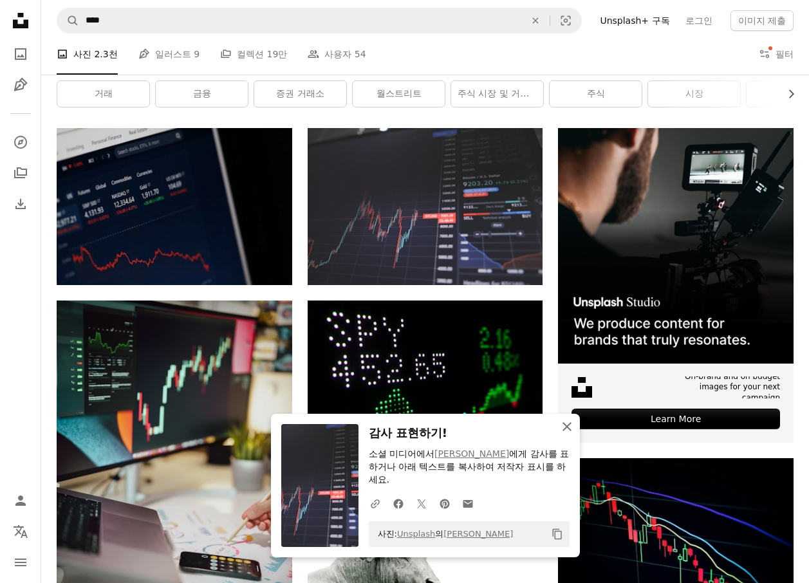
click at [565, 429] on icon "An X shape" at bounding box center [567, 426] width 15 height 15
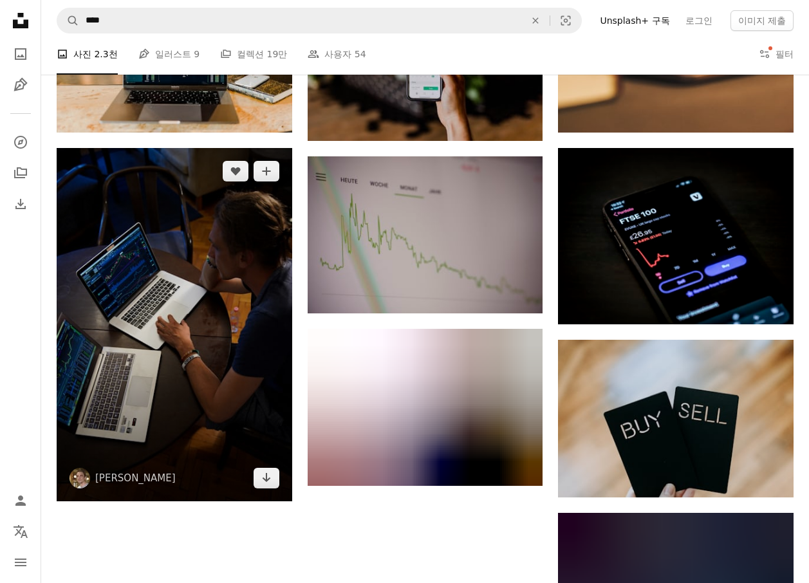
scroll to position [1223, 0]
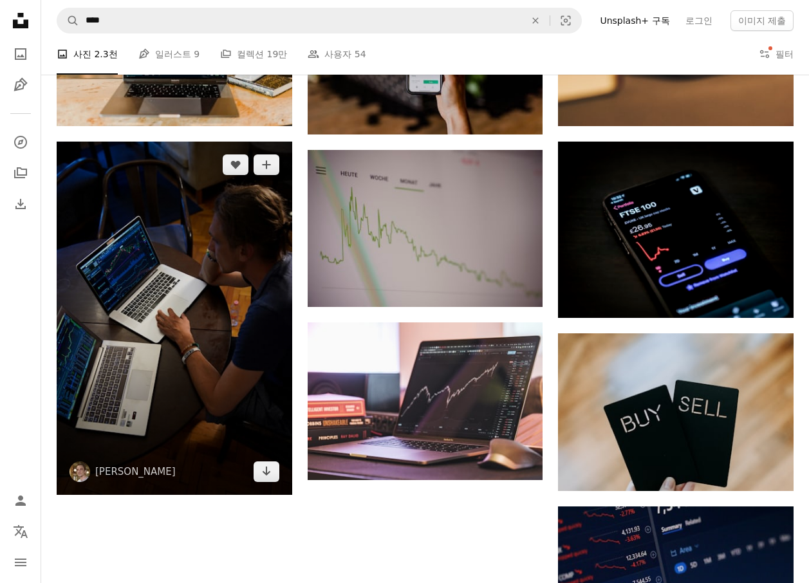
click at [221, 230] on img at bounding box center [175, 318] width 236 height 353
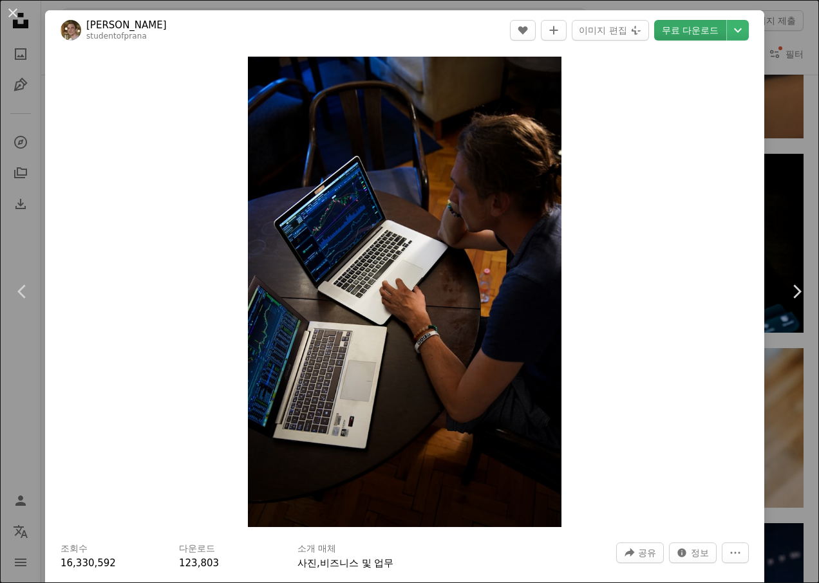
click at [686, 31] on link "무료 다운로드" at bounding box center [690, 30] width 72 height 21
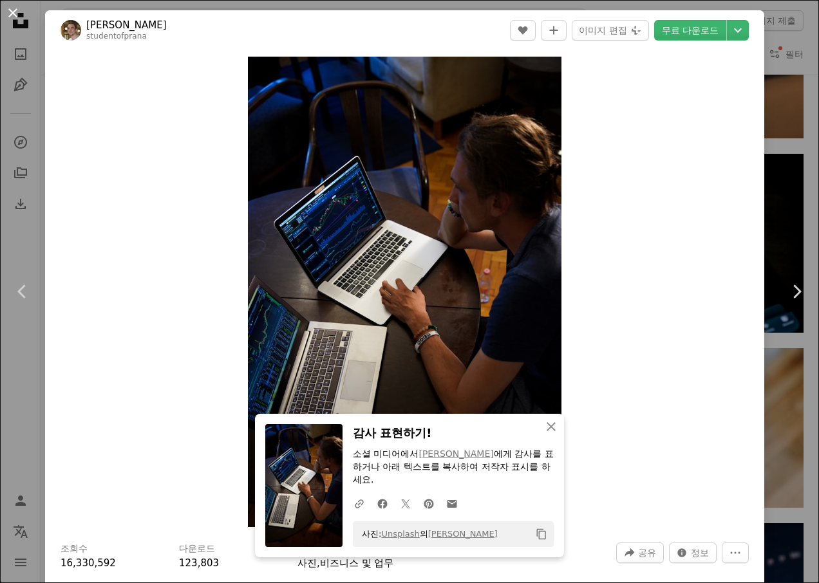
click at [9, 10] on button "An X shape" at bounding box center [12, 12] width 15 height 15
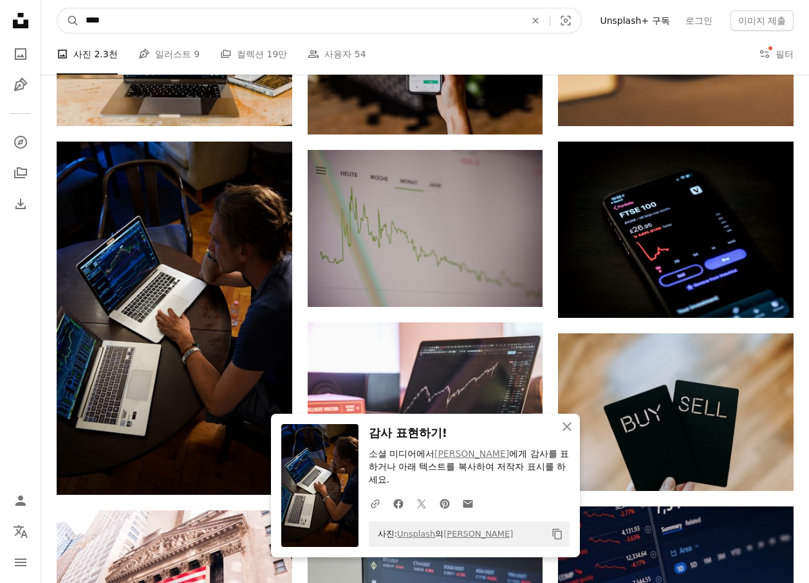
drag, startPoint x: 129, startPoint y: 23, endPoint x: 37, endPoint y: 27, distance: 92.8
type input "**"
click button "A magnifying glass" at bounding box center [68, 20] width 22 height 24
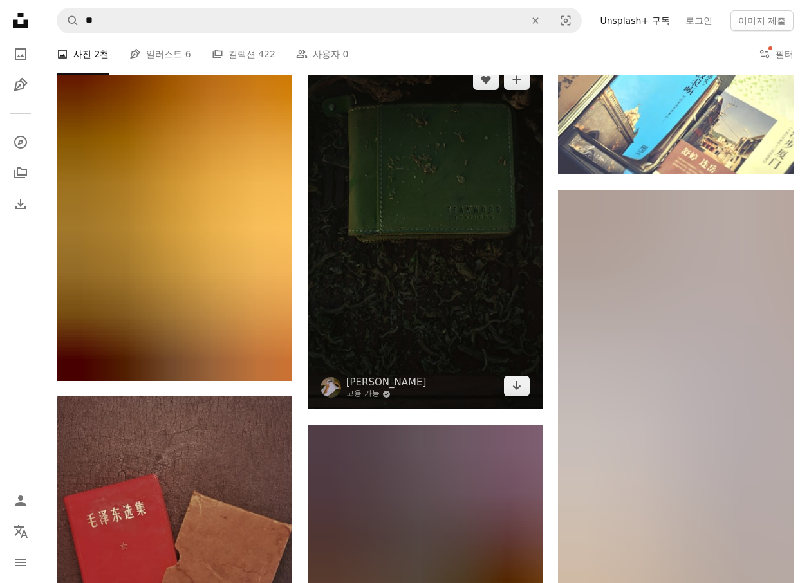
scroll to position [644, 0]
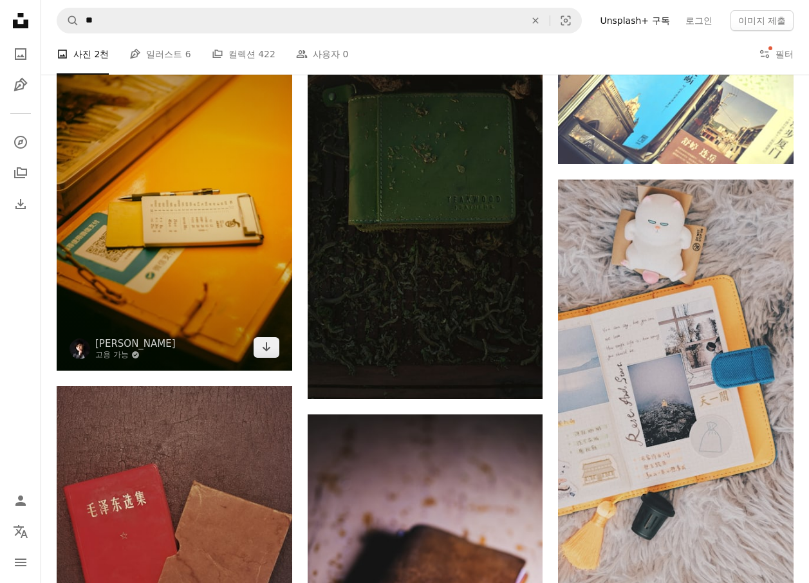
click at [255, 223] on img at bounding box center [175, 193] width 236 height 353
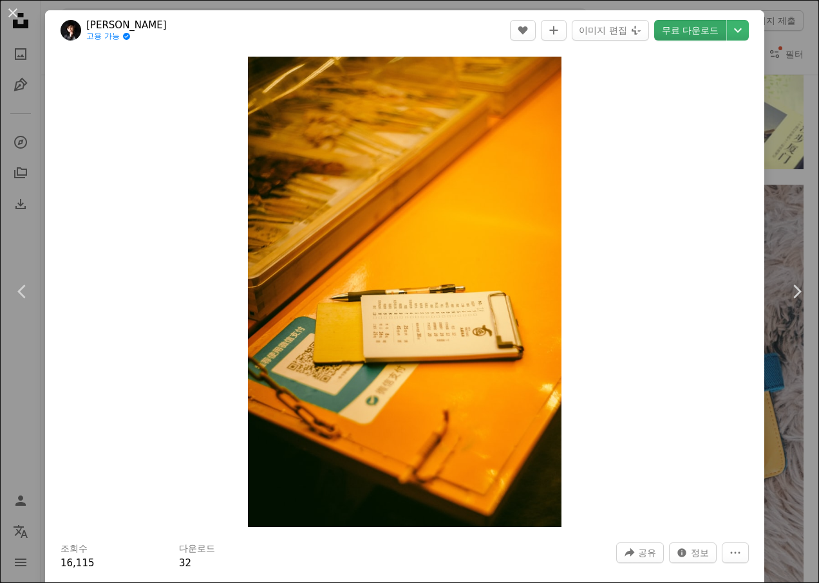
click at [678, 34] on link "무료 다운로드" at bounding box center [690, 30] width 72 height 21
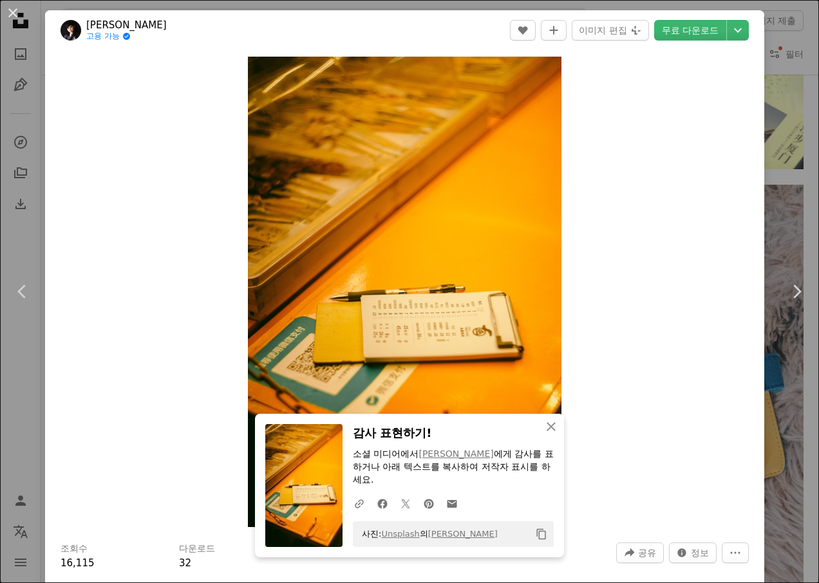
click at [157, 108] on div "Zoom in" at bounding box center [404, 292] width 719 height 484
click at [10, 10] on button "An X shape" at bounding box center [12, 12] width 15 height 15
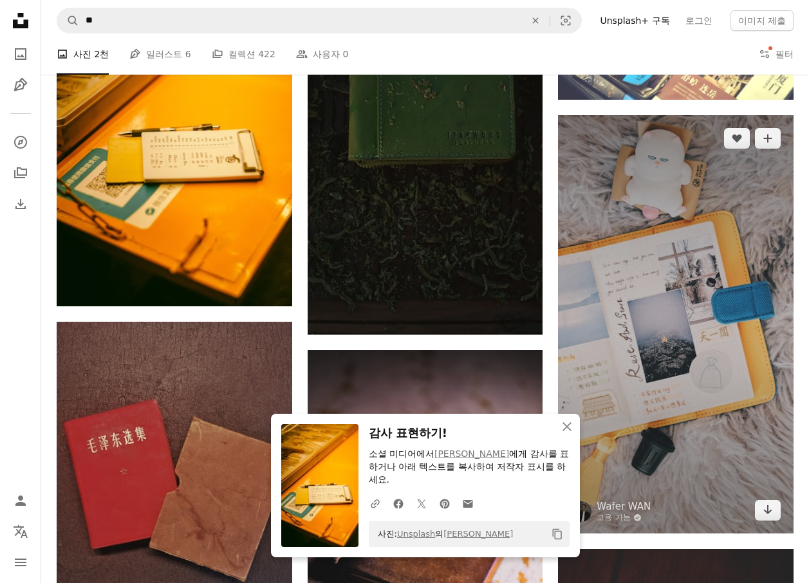
scroll to position [773, 0]
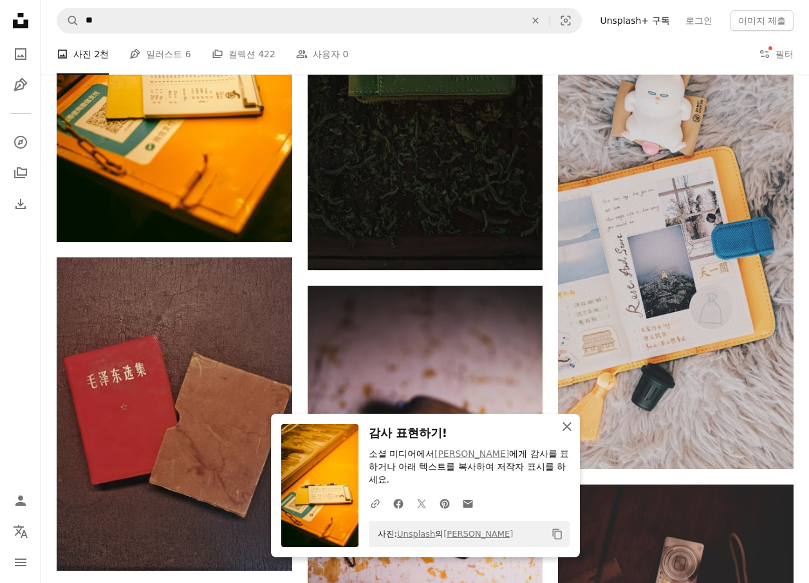
click at [568, 431] on icon "button" at bounding box center [567, 426] width 9 height 9
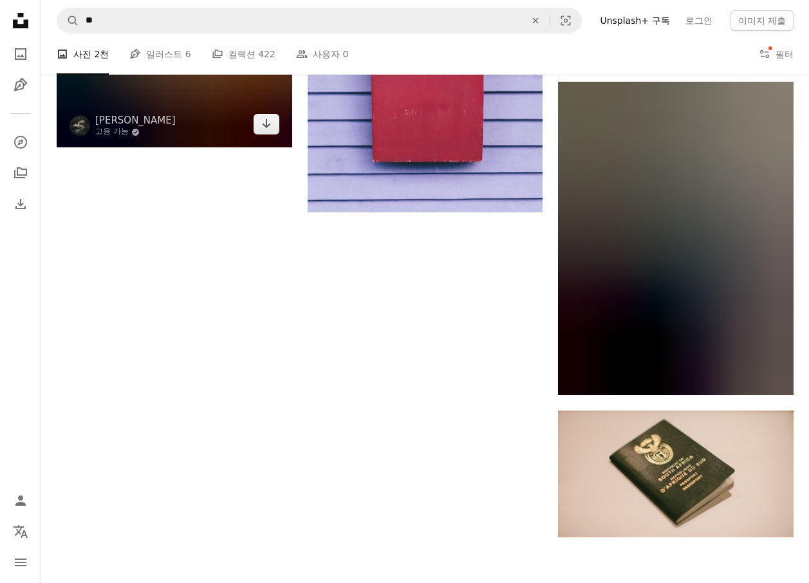
scroll to position [1932, 0]
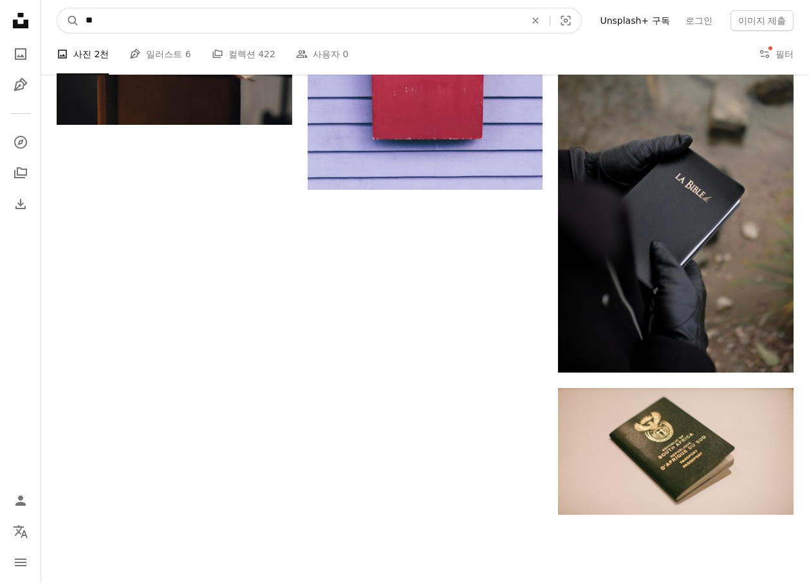
click at [108, 23] on input "**" at bounding box center [300, 20] width 442 height 24
type input "*"
type input "**"
click button "A magnifying glass" at bounding box center [68, 20] width 22 height 24
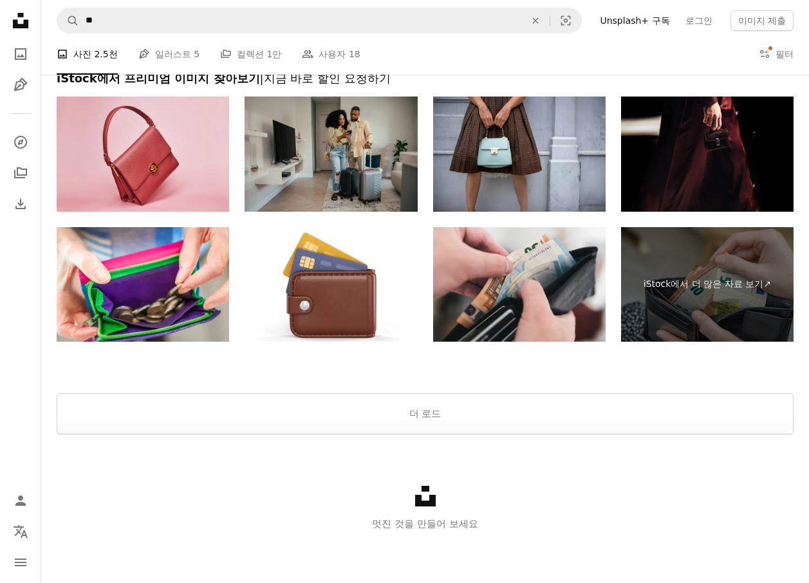
scroll to position [2497, 0]
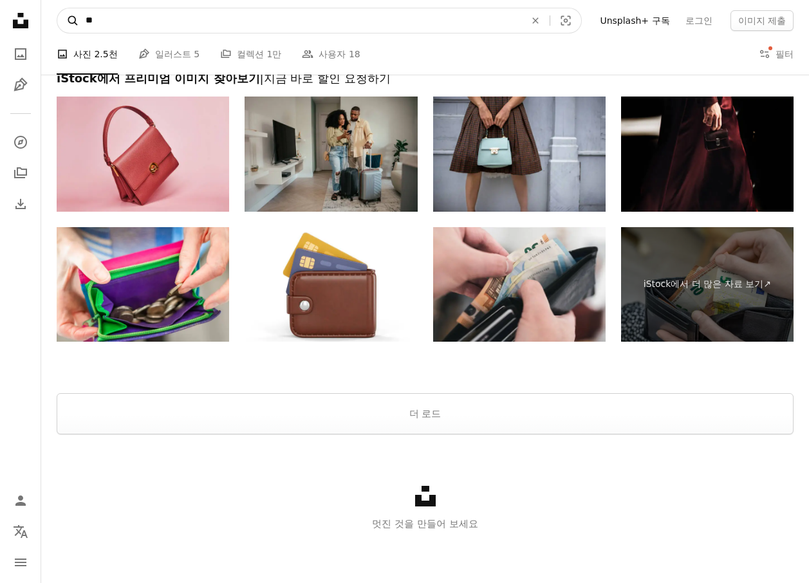
drag, startPoint x: 135, startPoint y: 19, endPoint x: 75, endPoint y: 28, distance: 59.8
click at [75, 28] on form "A magnifying glass ** An X shape Visual search" at bounding box center [319, 21] width 525 height 26
type input "***"
click at [57, 8] on button "A magnifying glass" at bounding box center [68, 20] width 22 height 24
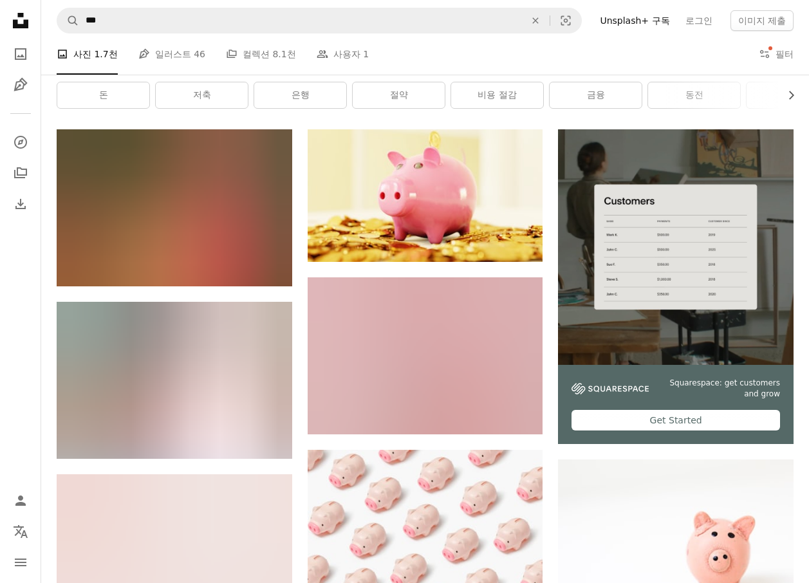
scroll to position [193, 0]
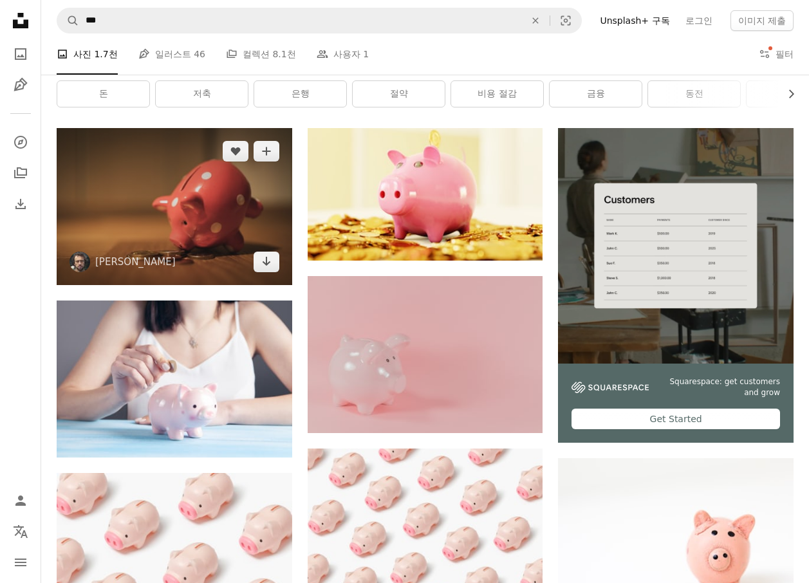
click at [219, 245] on img at bounding box center [175, 206] width 236 height 157
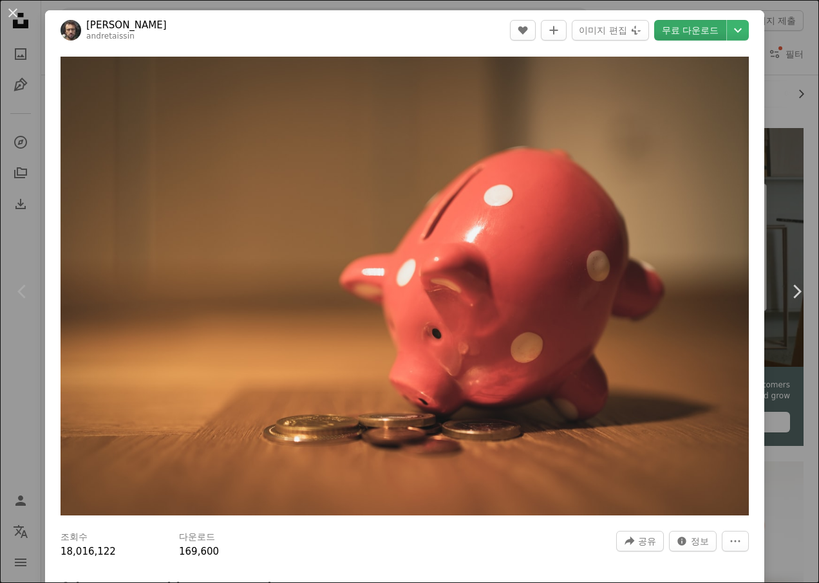
click at [673, 32] on link "무료 다운로드" at bounding box center [690, 30] width 72 height 21
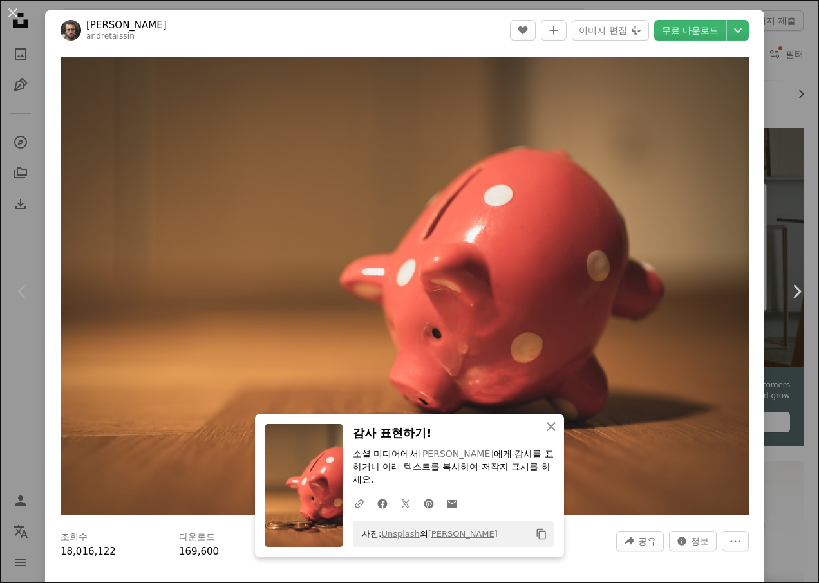
click at [15, 10] on button "An X shape" at bounding box center [12, 12] width 15 height 15
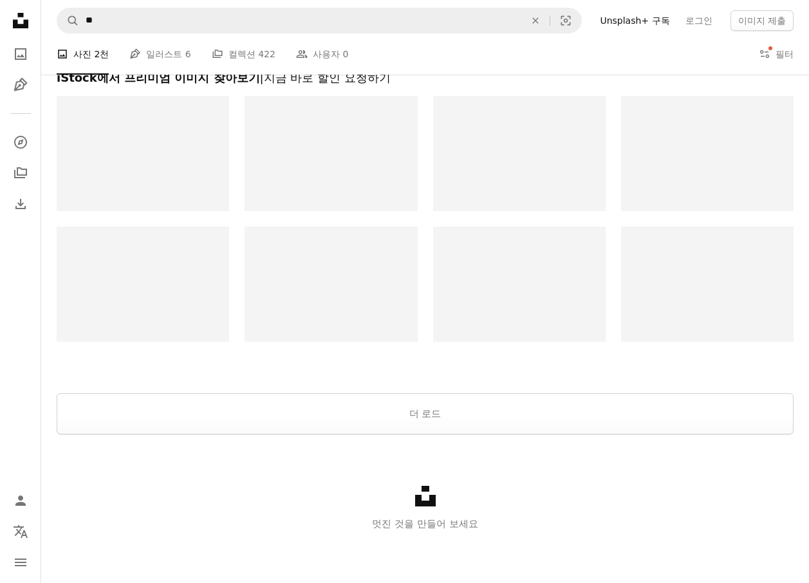
scroll to position [1932, 0]
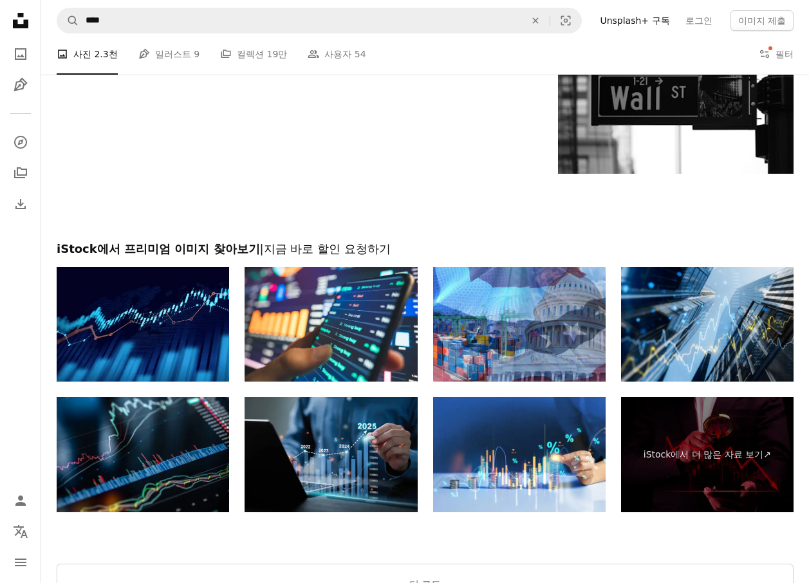
scroll to position [3465, 0]
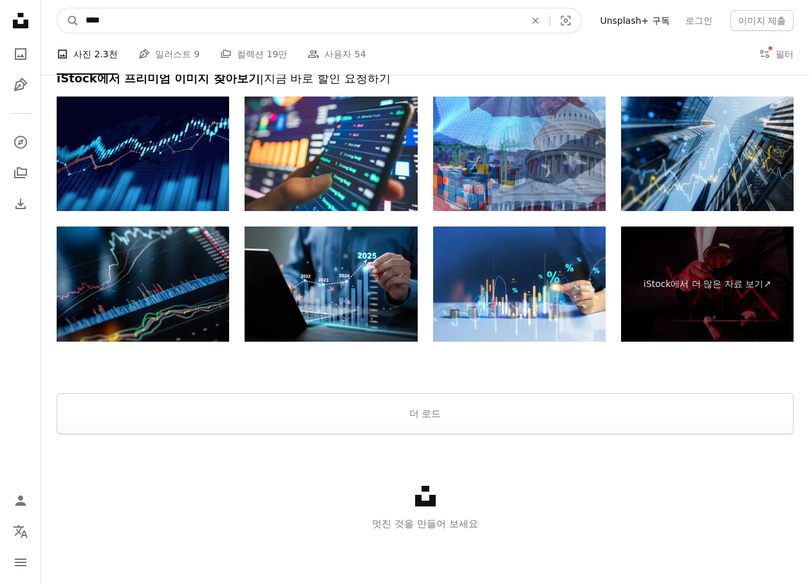
click at [167, 19] on input "****" at bounding box center [300, 20] width 442 height 24
type input "**"
click button "A magnifying glass" at bounding box center [68, 20] width 22 height 24
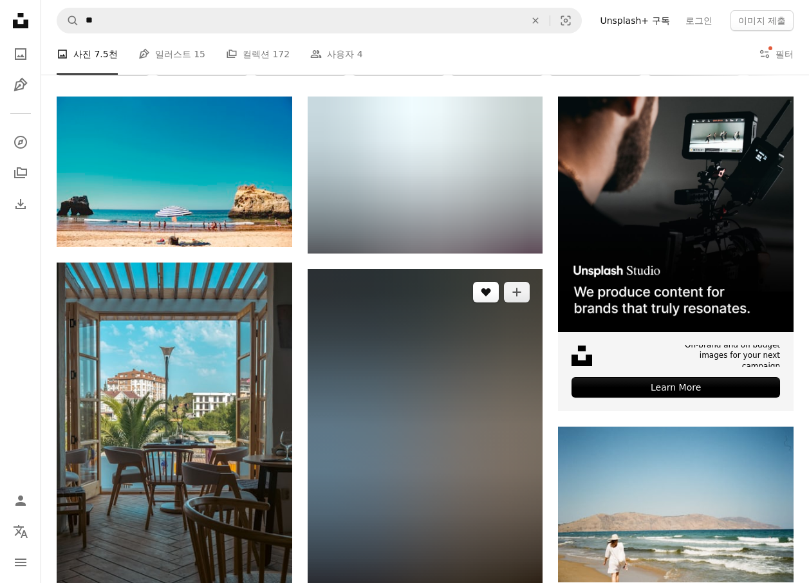
scroll to position [258, 0]
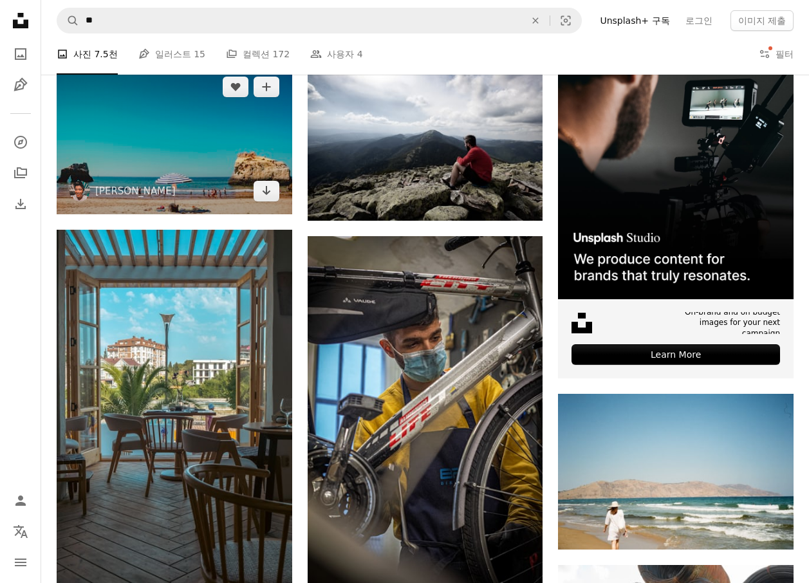
click at [154, 152] on img at bounding box center [175, 139] width 236 height 151
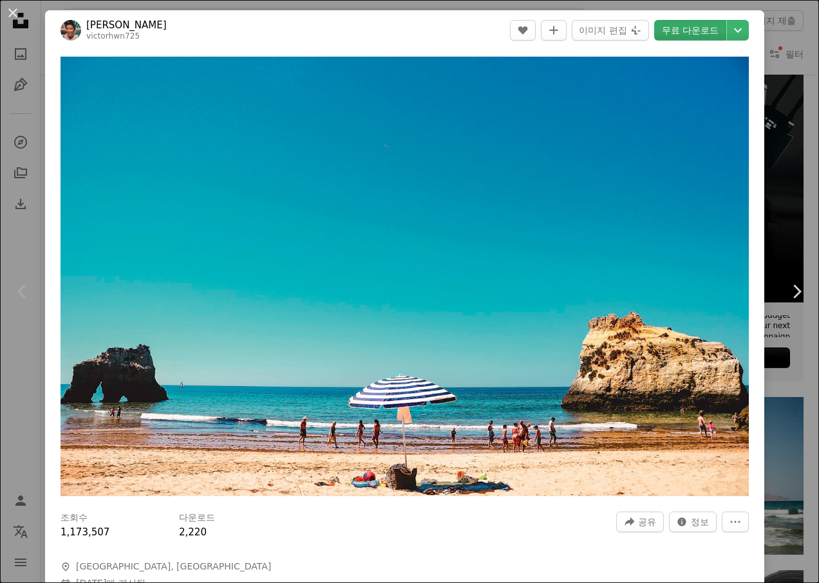
click at [668, 26] on link "무료 다운로드" at bounding box center [690, 30] width 72 height 21
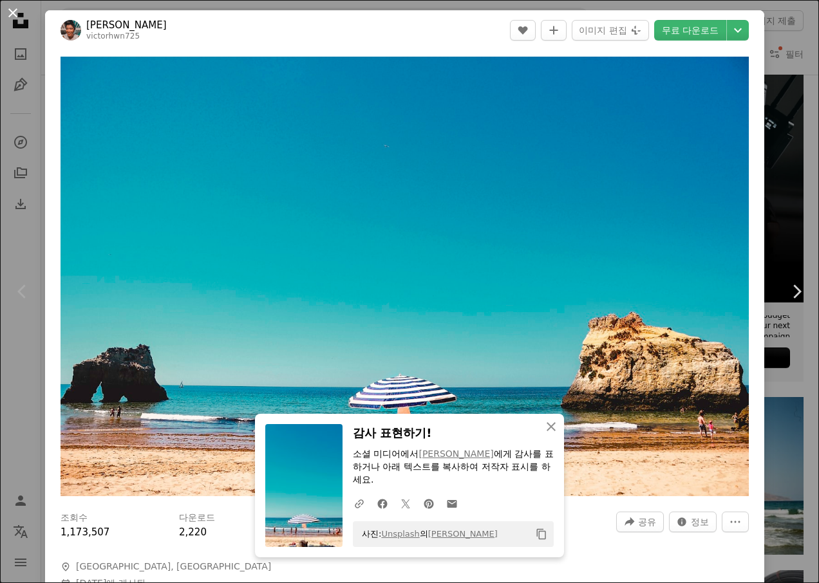
click at [10, 13] on button "An X shape" at bounding box center [12, 12] width 15 height 15
